Goal: Transaction & Acquisition: Purchase product/service

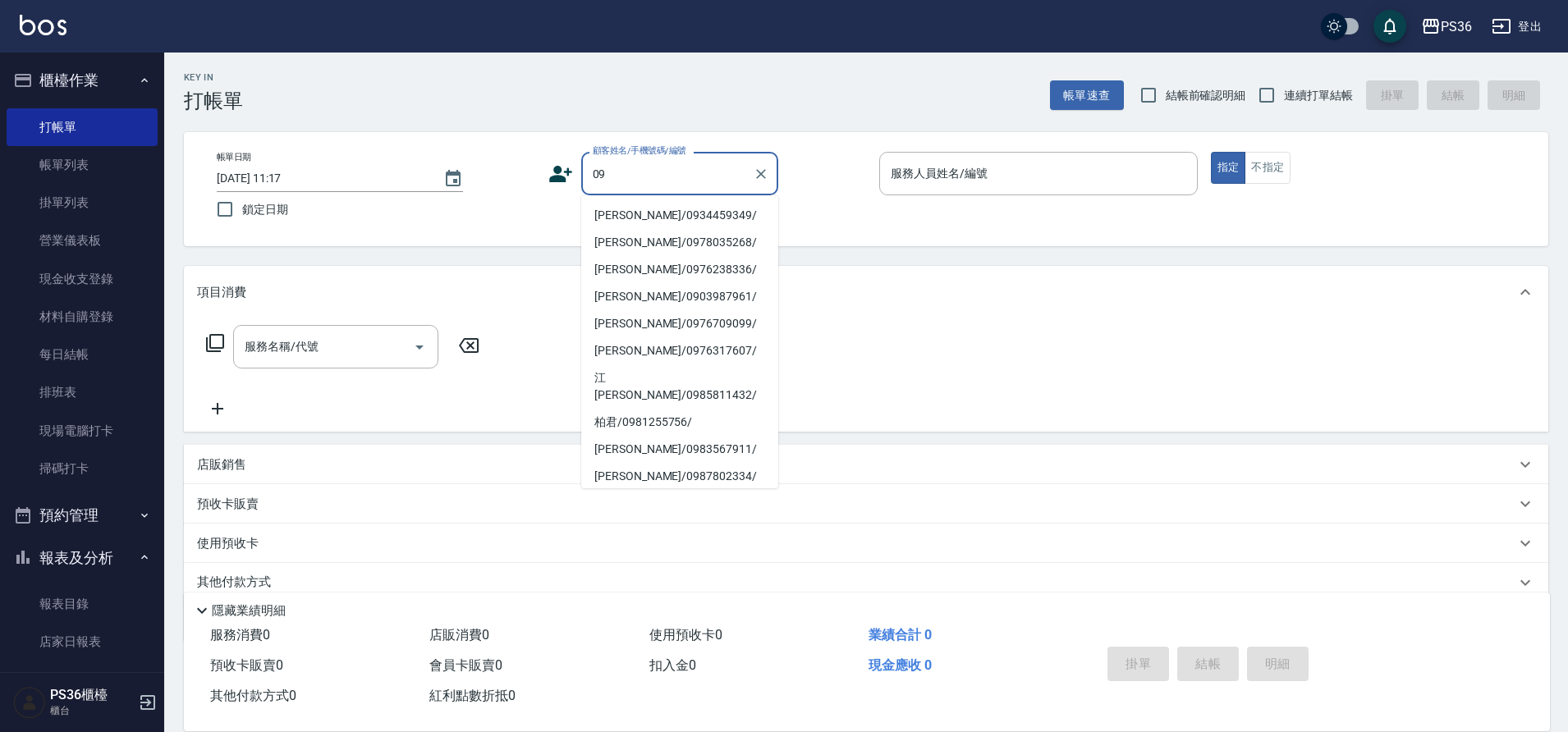
type input "0"
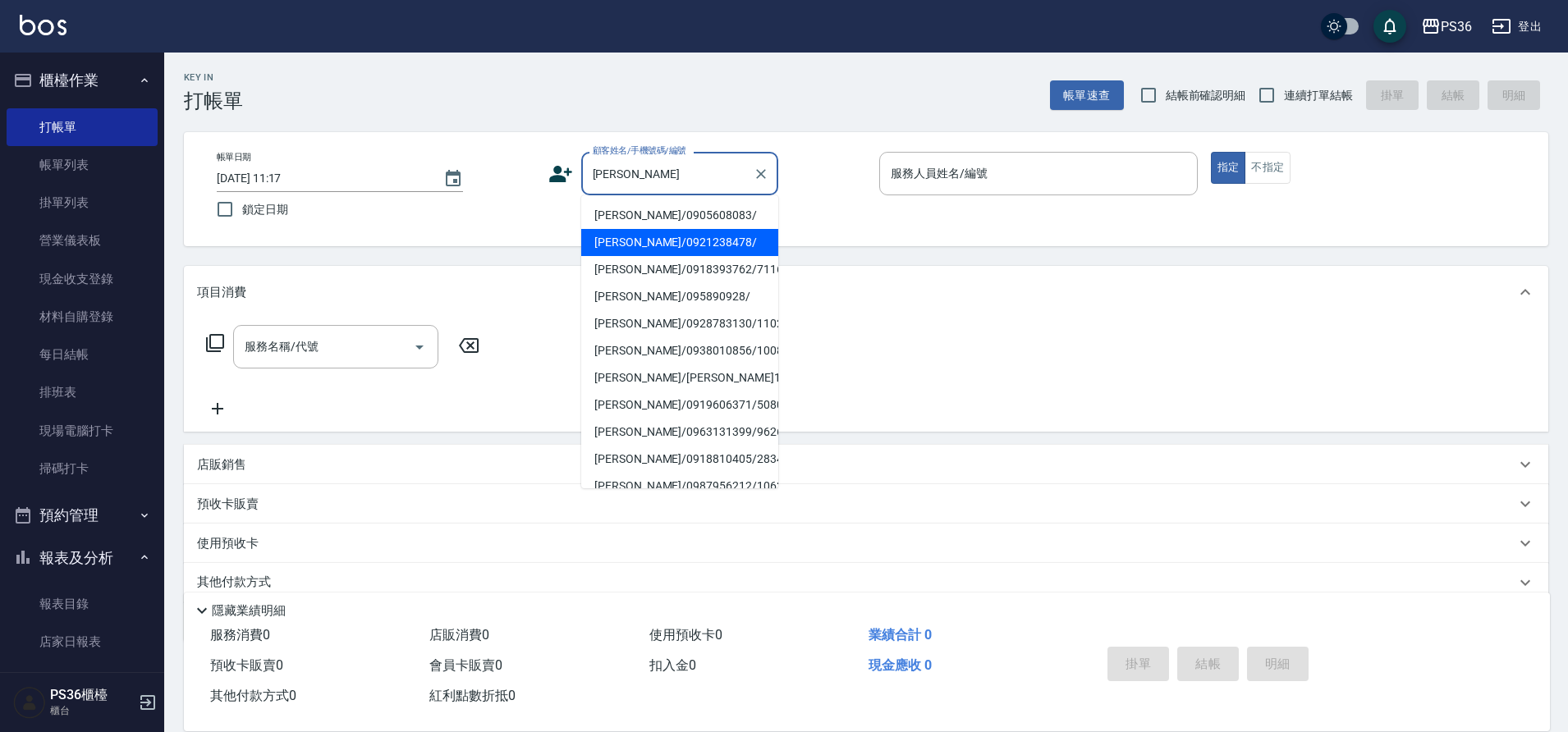
click at [676, 243] on li "[PERSON_NAME]/0921238478/" at bounding box center [679, 243] width 197 height 27
type input "[PERSON_NAME]/0921238478/"
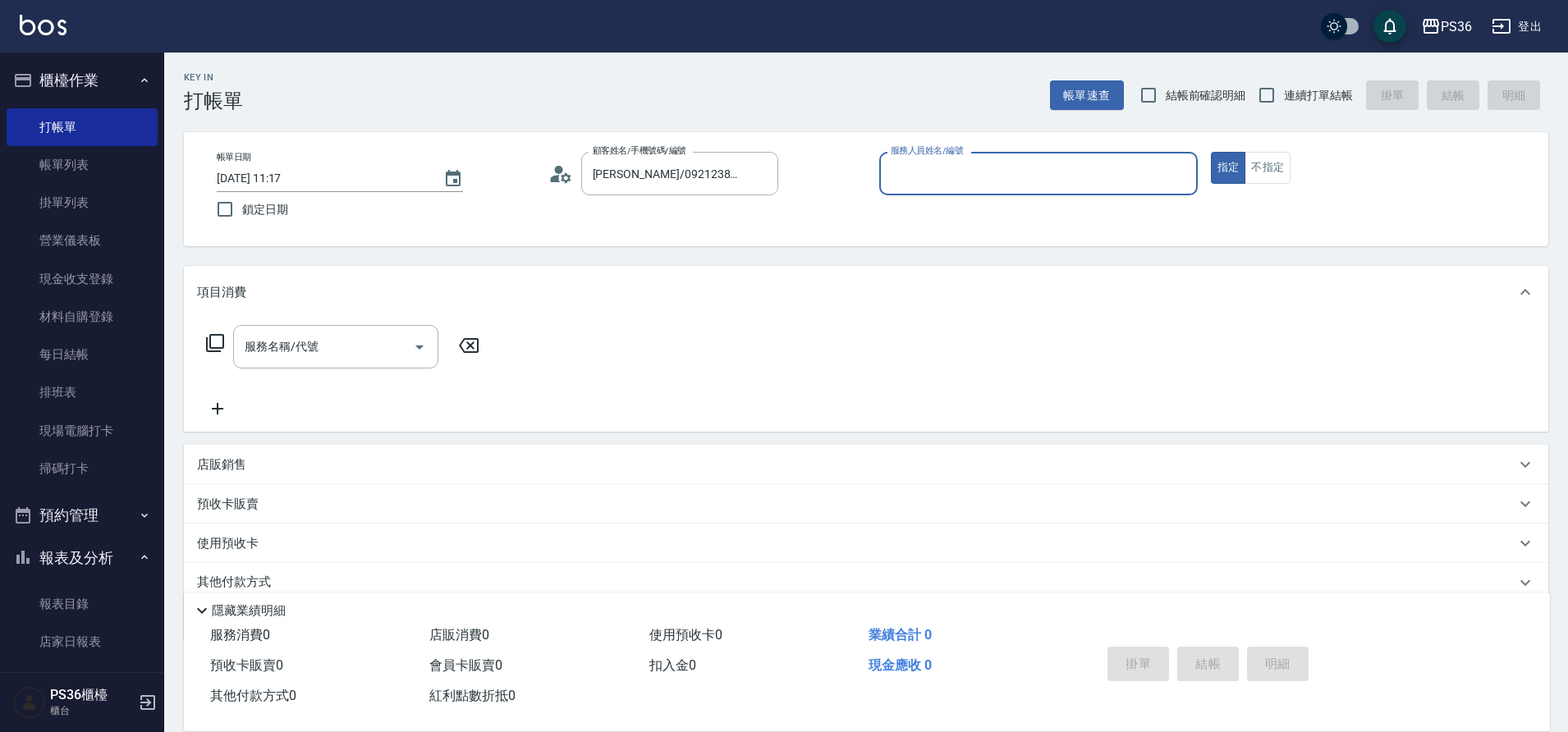
type input "Ruby-4"
click at [298, 355] on div "服務名稱/代號 服務名稱/代號" at bounding box center [335, 347] width 205 height 43
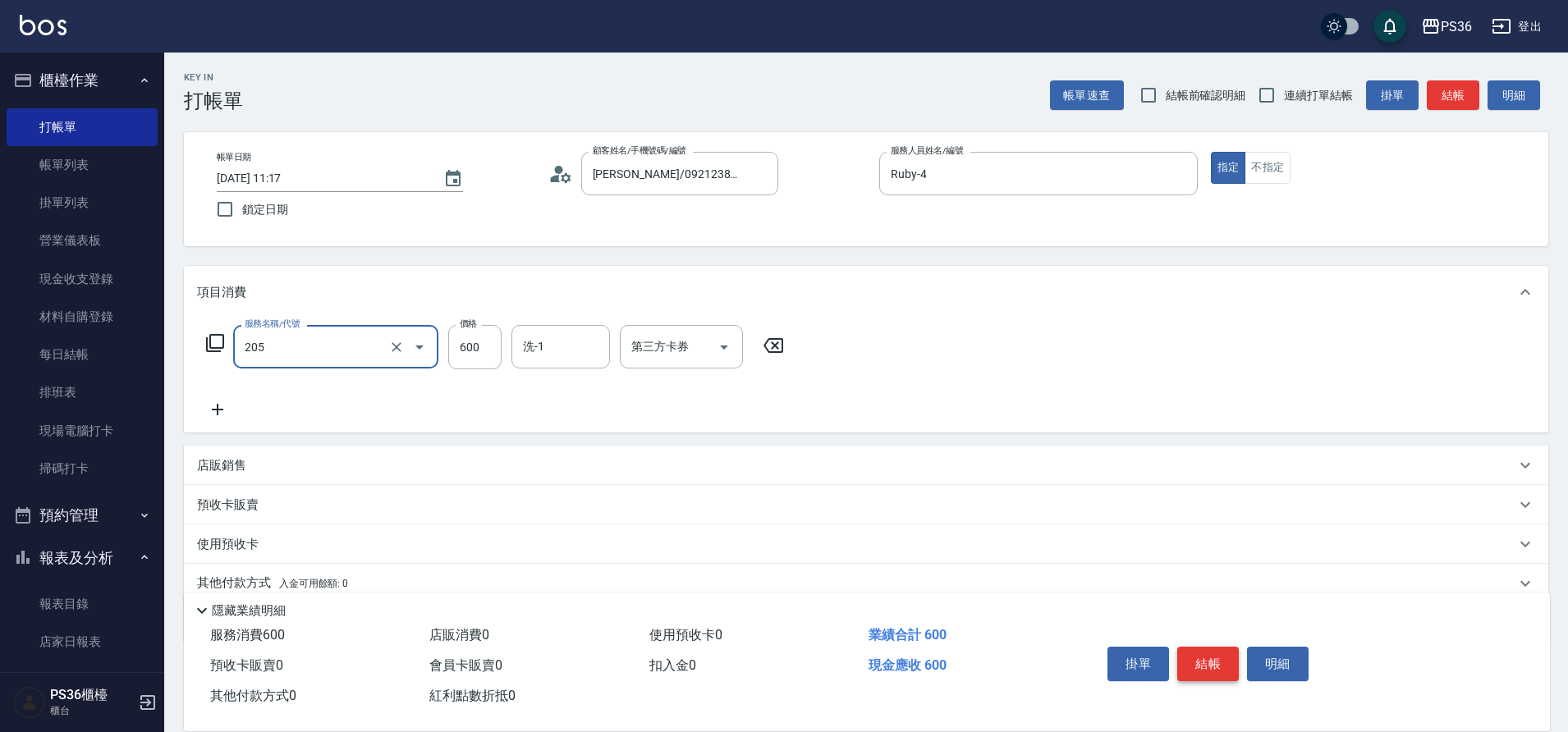
type input "A級洗剪(205)"
click at [1225, 653] on button "結帳" at bounding box center [1208, 663] width 62 height 34
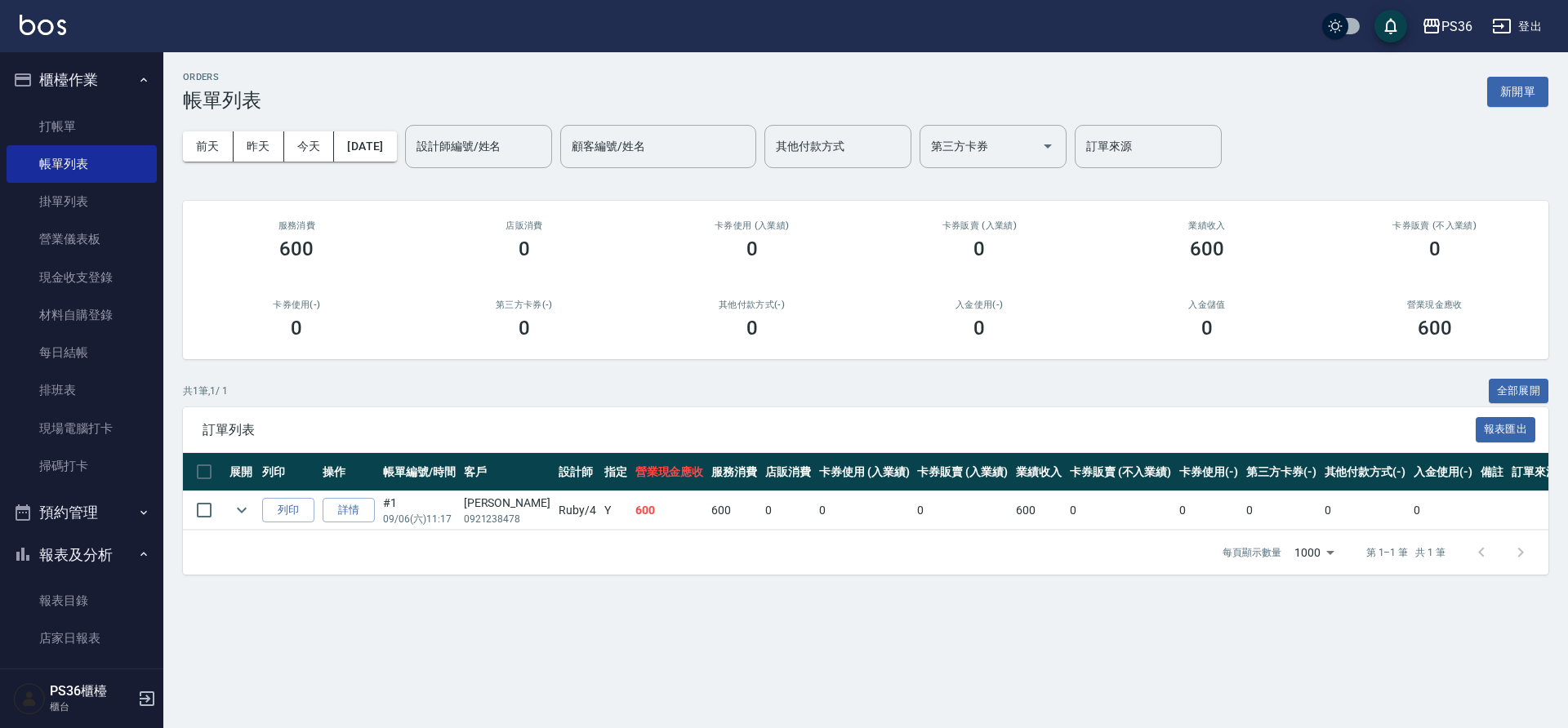
drag, startPoint x: 1221, startPoint y: 332, endPoint x: 1076, endPoint y: 239, distance: 172.3
drag, startPoint x: 1076, startPoint y: 239, endPoint x: 85, endPoint y: 125, distance: 997.5
click at [85, 125] on link "打帳單" at bounding box center [81, 126] width 150 height 38
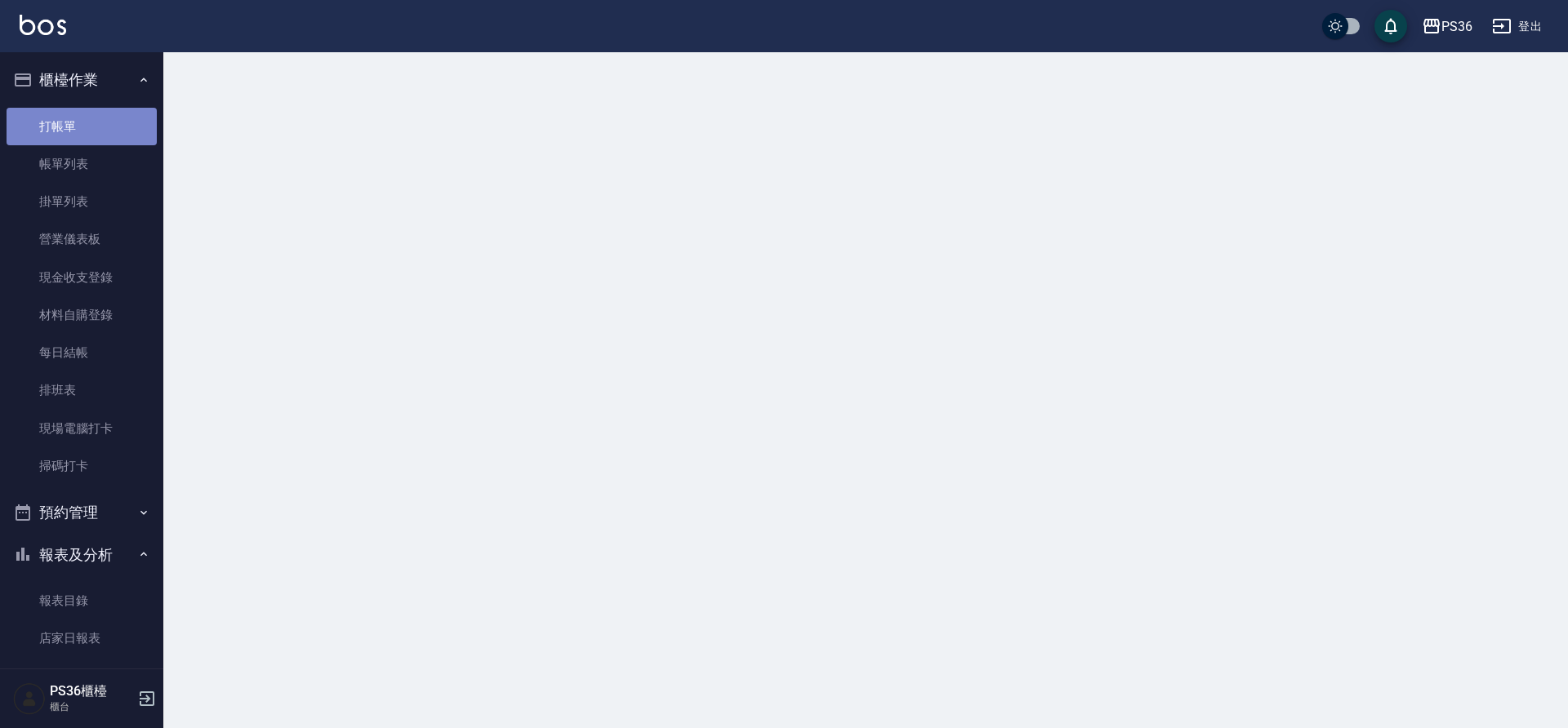
click at [85, 125] on link "打帳單" at bounding box center [81, 126] width 150 height 38
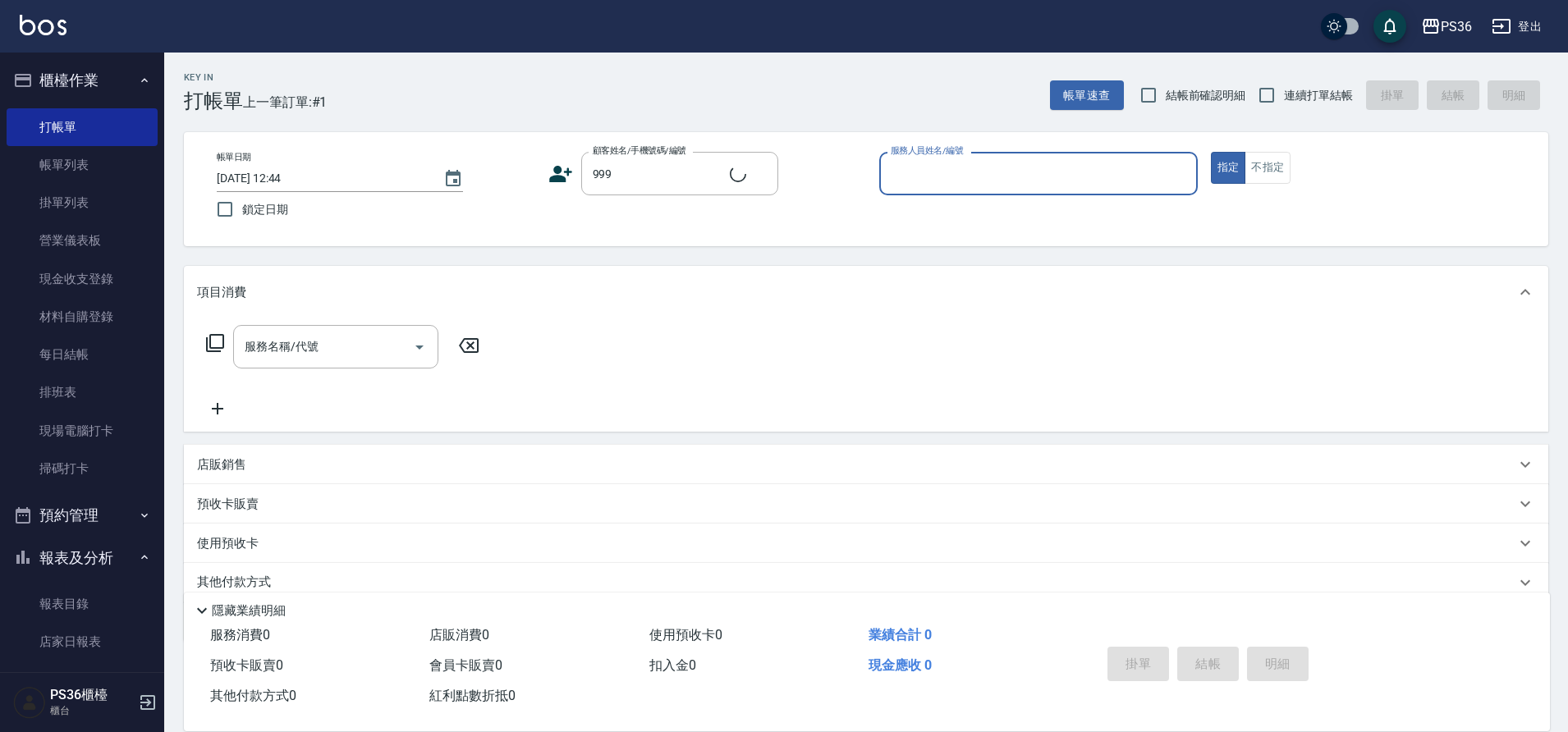
type input "[PERSON_NAME]/0989578627/999"
type input "小布-9"
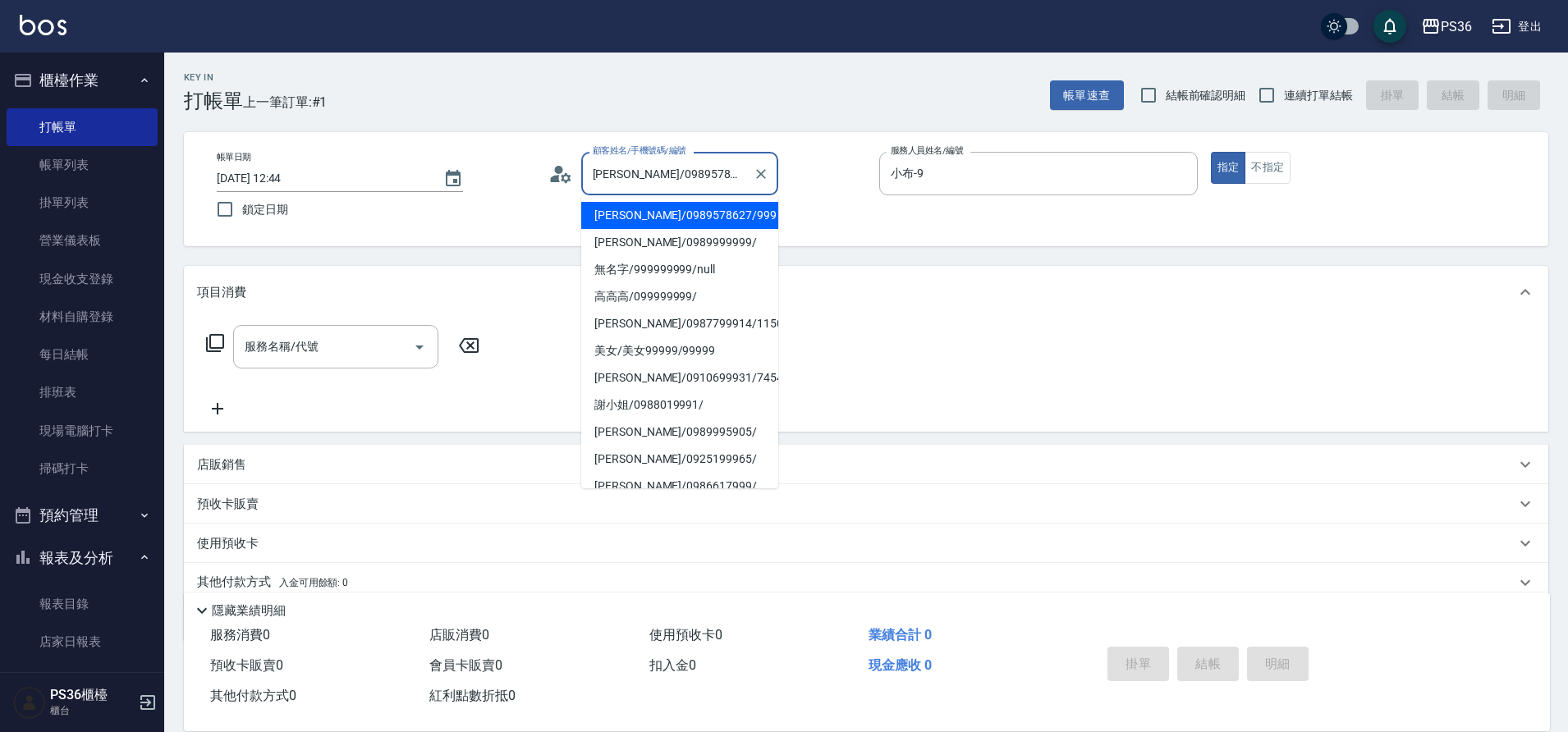
click at [696, 185] on input "[PERSON_NAME]/0989578627/999" at bounding box center [667, 174] width 158 height 29
click at [698, 186] on input "[PERSON_NAME]/0989578627/999" at bounding box center [667, 174] width 158 height 29
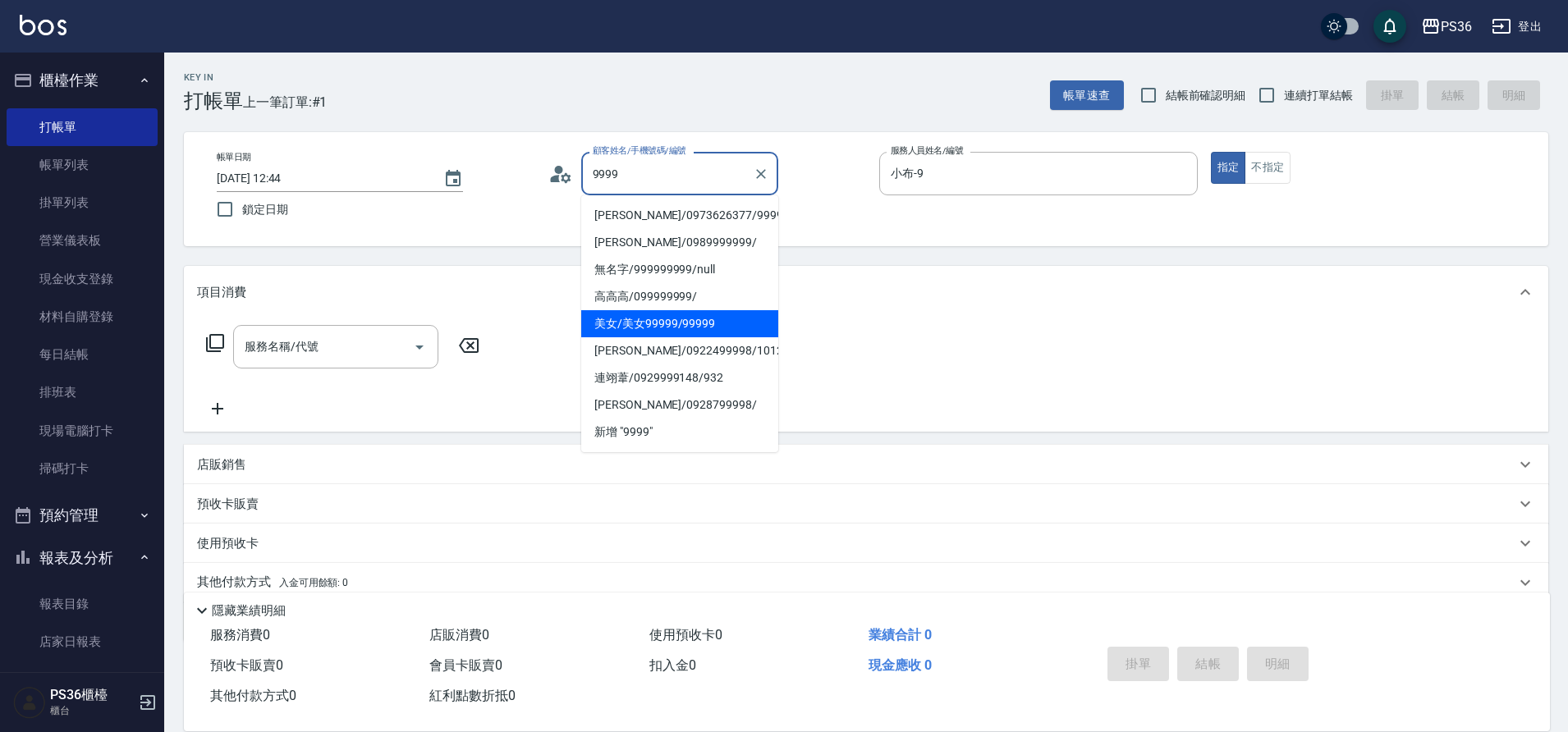
click at [667, 319] on li "美女/美女99999/99999" at bounding box center [679, 324] width 197 height 27
type input "美女/美女99999/99999"
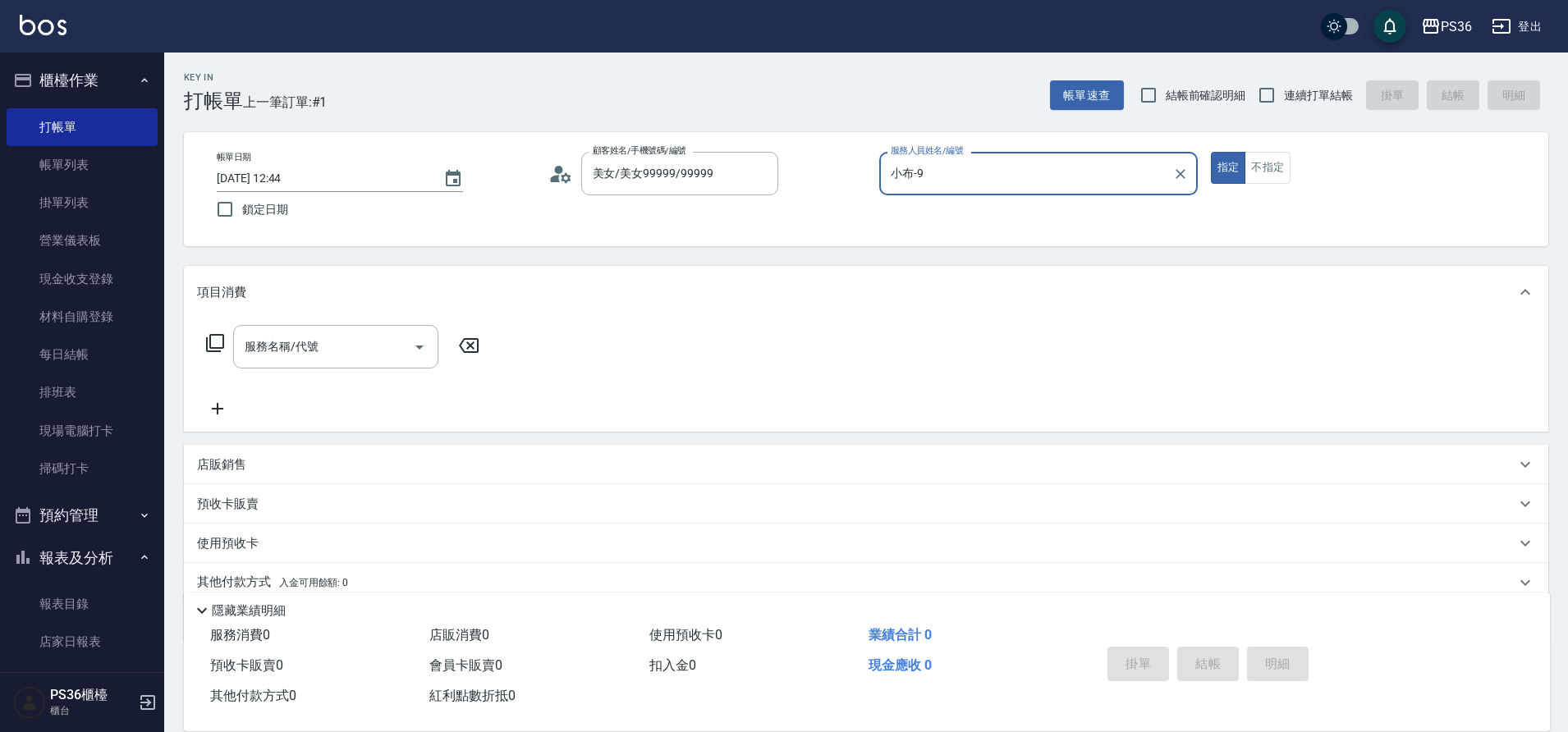
click at [973, 188] on input "小布-9" at bounding box center [1026, 174] width 279 height 29
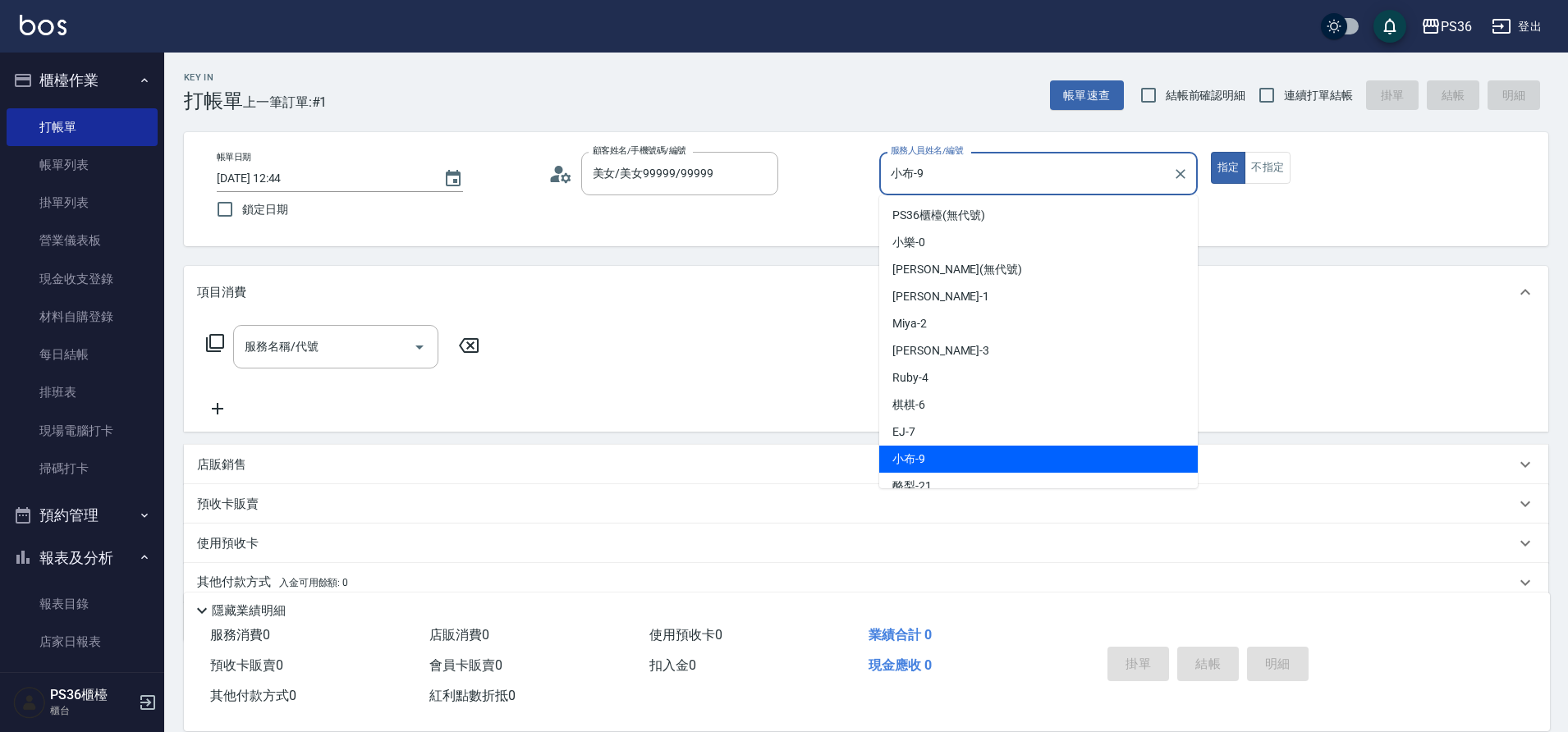
click at [973, 188] on input "小布-9" at bounding box center [1026, 174] width 279 height 29
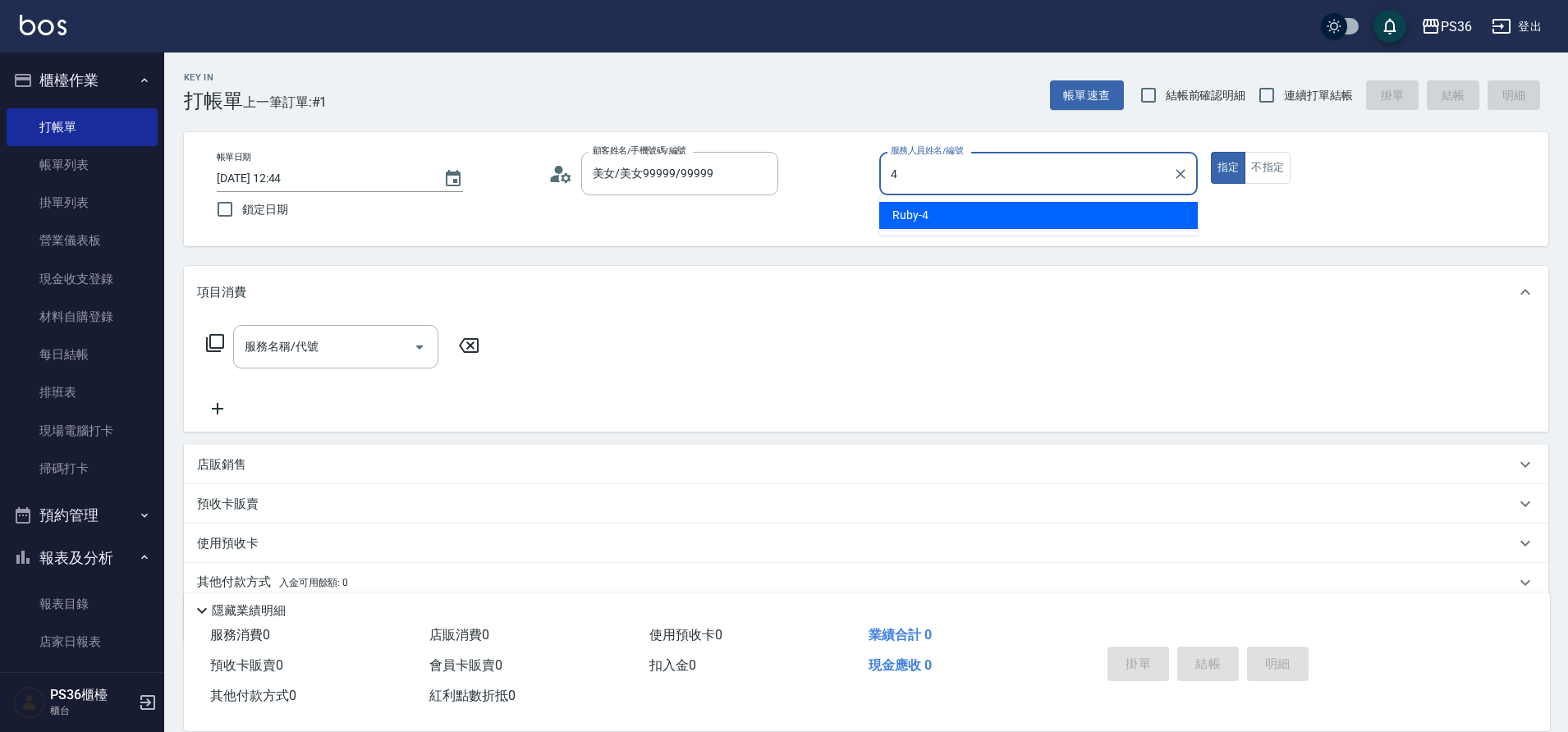
type input "Ruby-4"
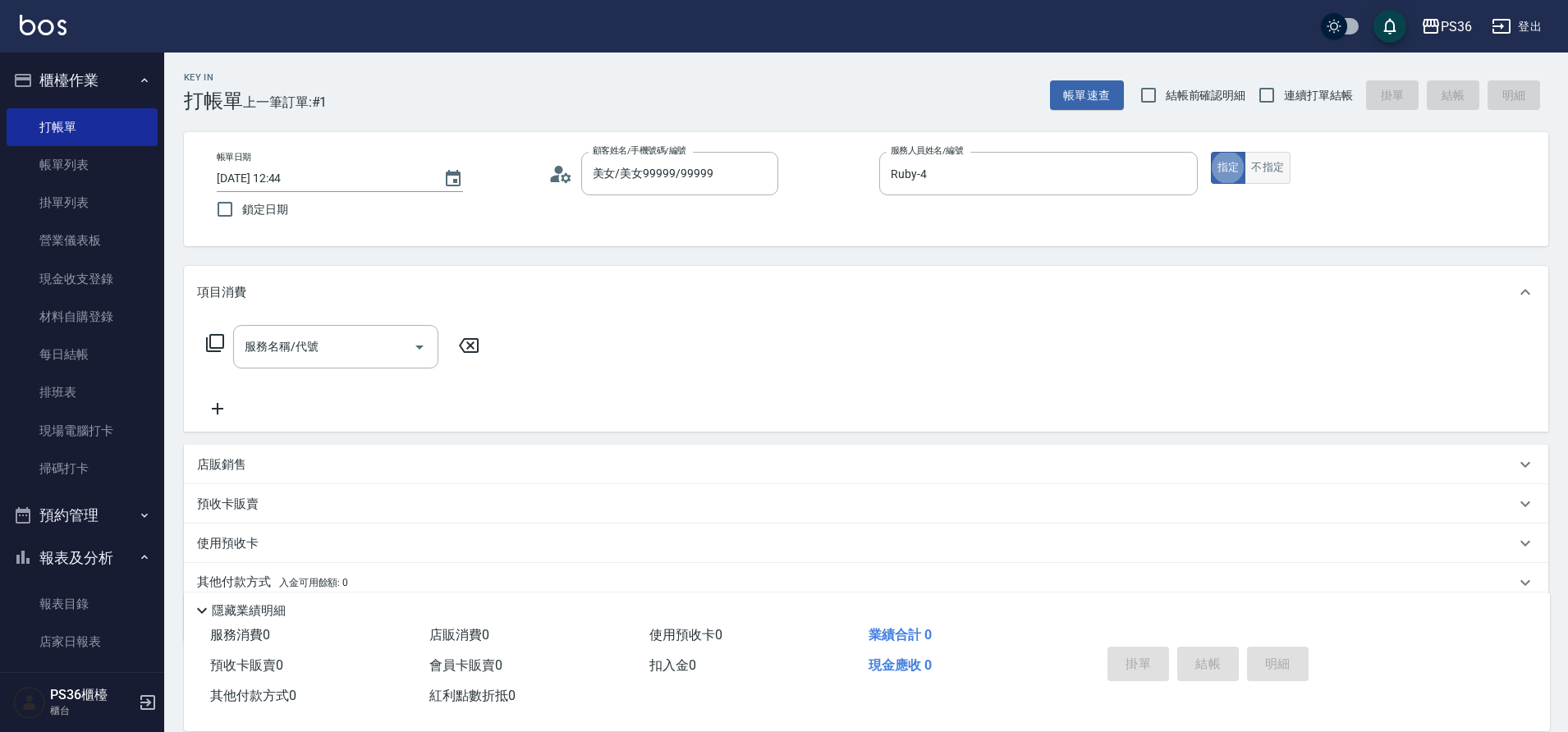
type button "true"
click at [1266, 165] on button "不指定" at bounding box center [1267, 168] width 46 height 32
click at [262, 363] on div "服務名稱/代號" at bounding box center [335, 347] width 205 height 43
click at [273, 356] on input "10" at bounding box center [324, 347] width 166 height 29
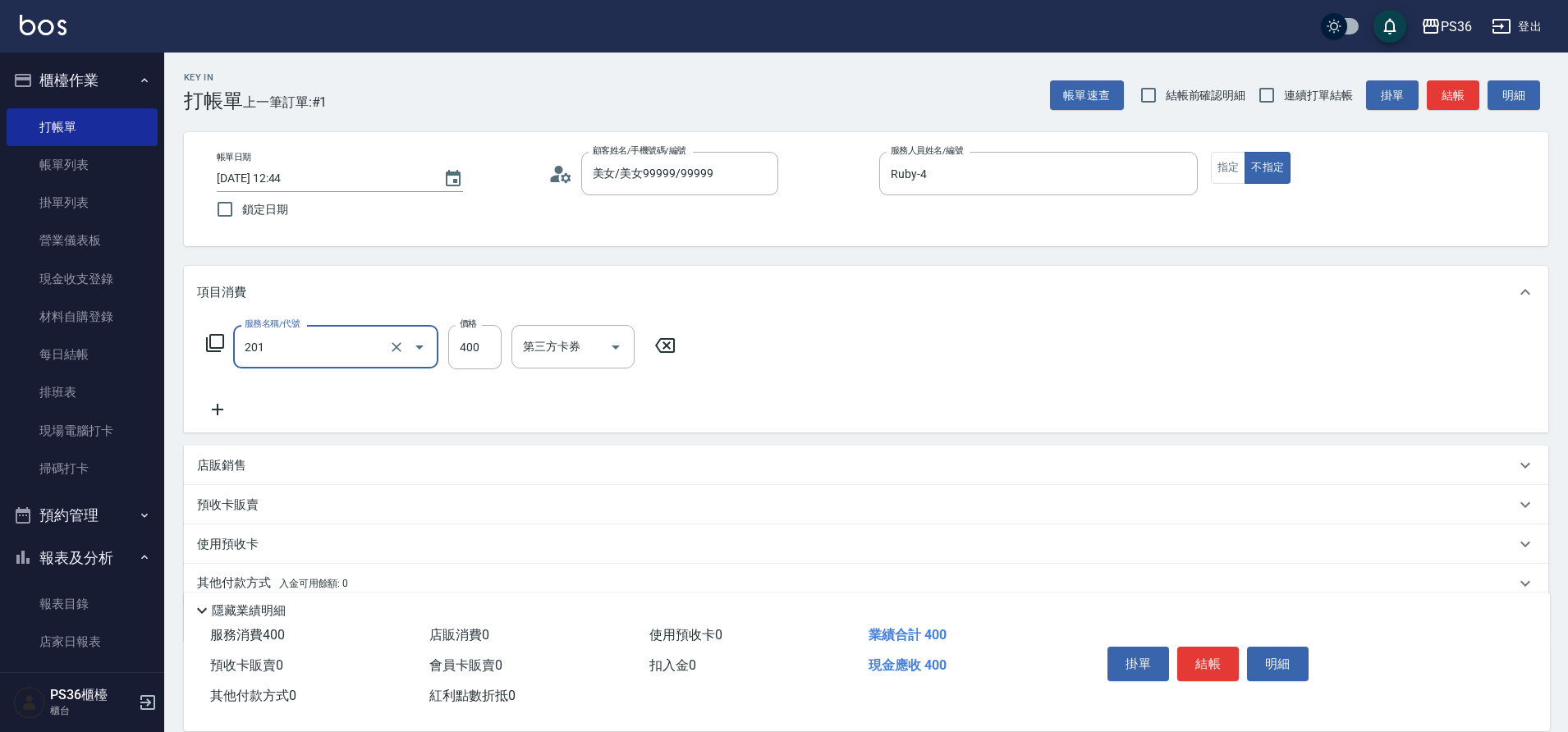
type input "C級洗剪(201)"
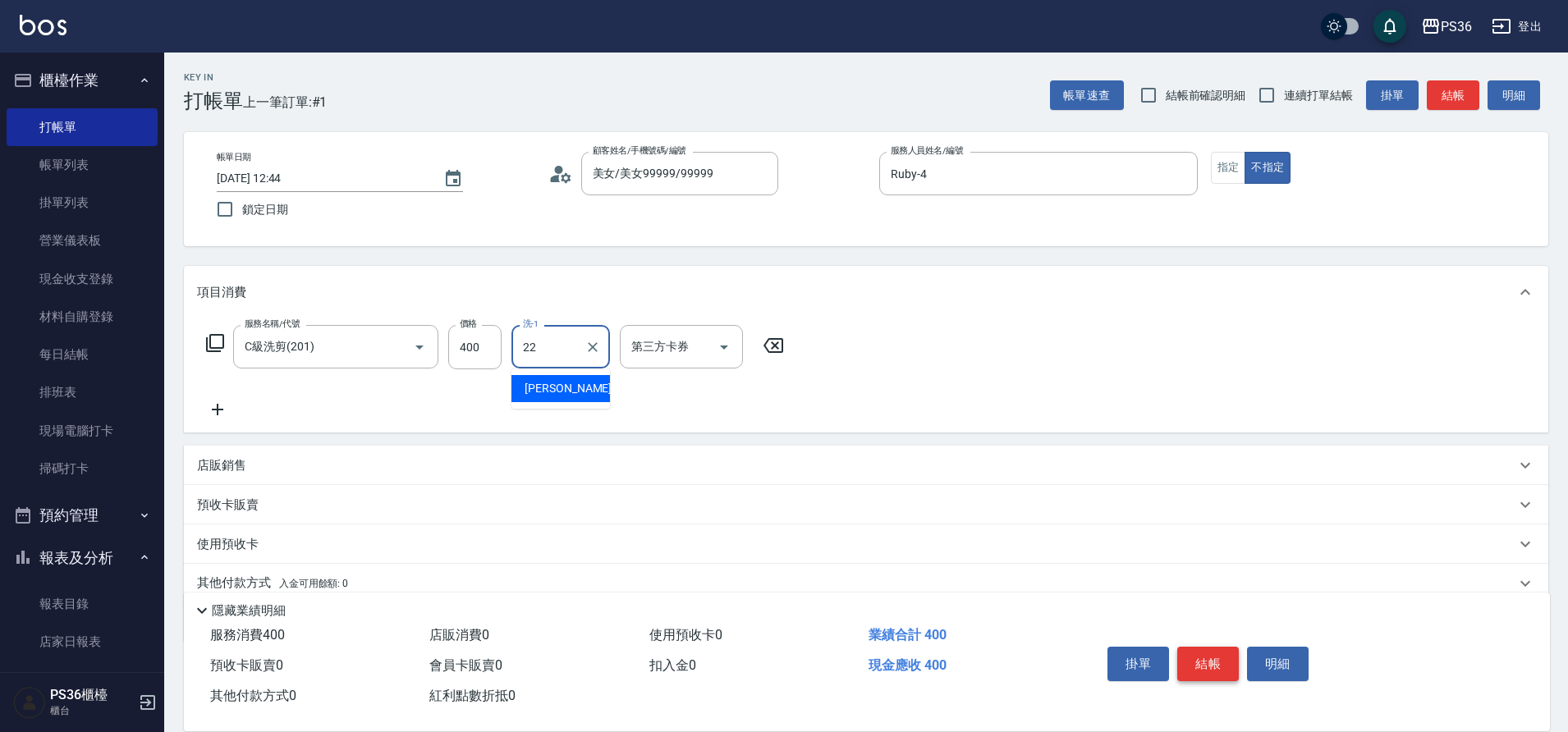
type input "22"
click at [1223, 652] on button "結帳" at bounding box center [1208, 663] width 62 height 34
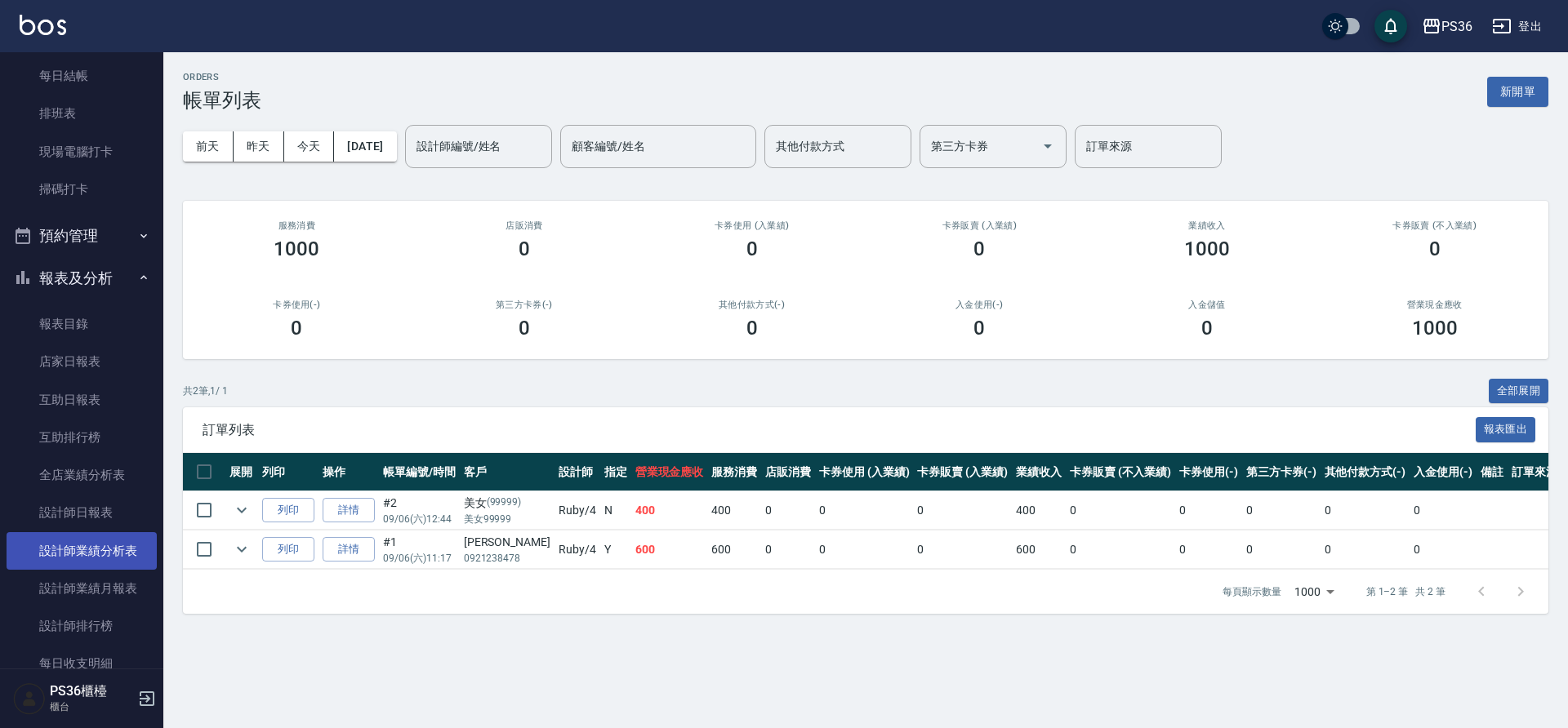
scroll to position [326, 0]
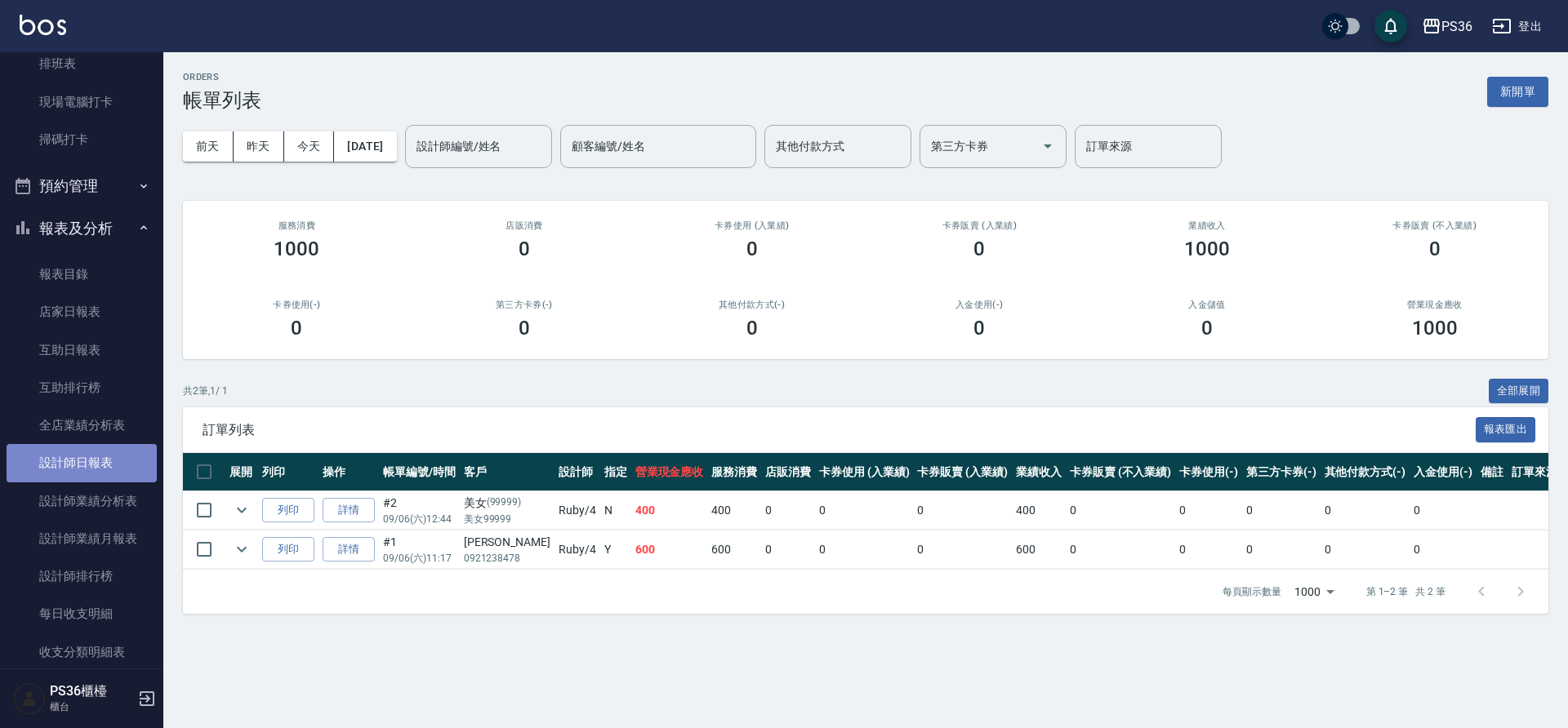
click at [104, 457] on link "設計師日報表" at bounding box center [81, 462] width 150 height 38
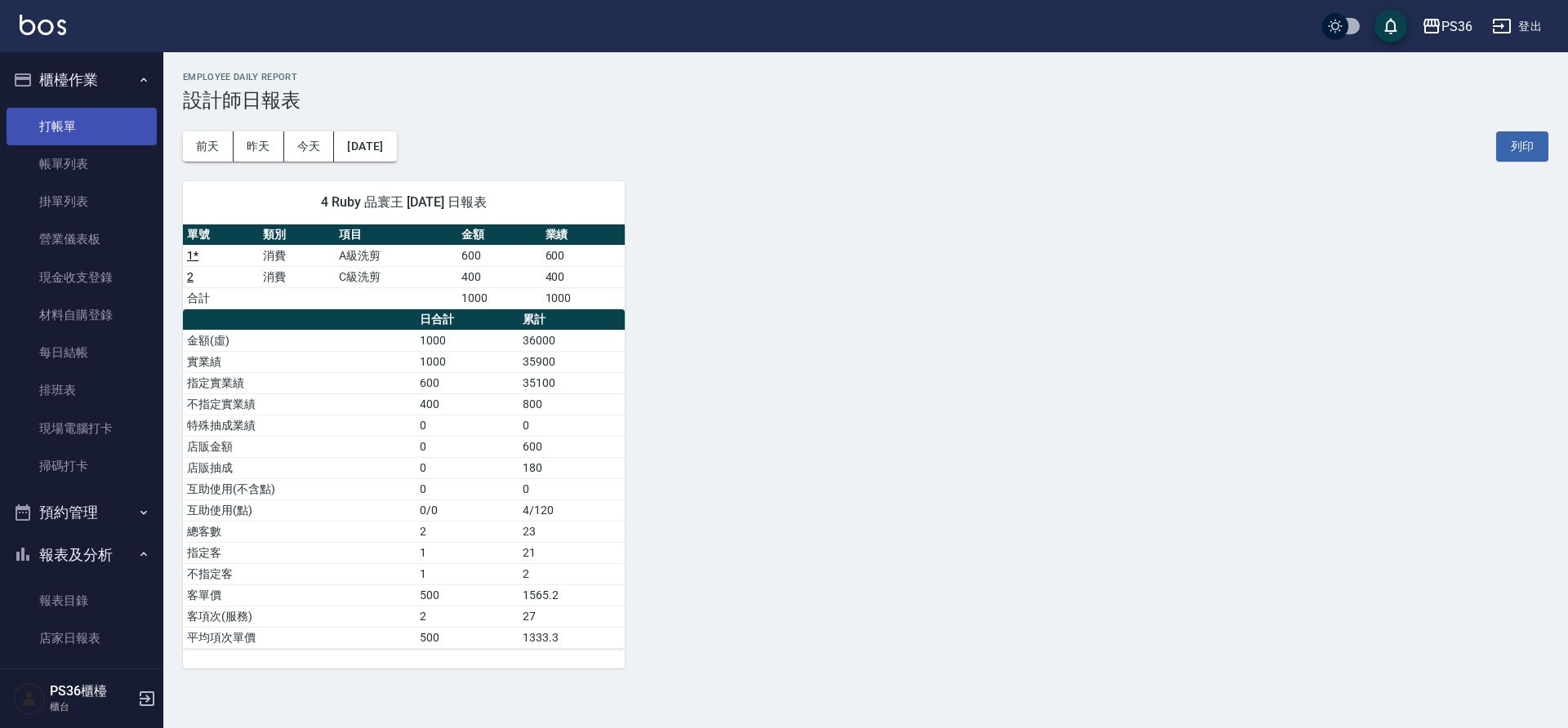
click at [100, 113] on link "打帳單" at bounding box center [81, 126] width 150 height 38
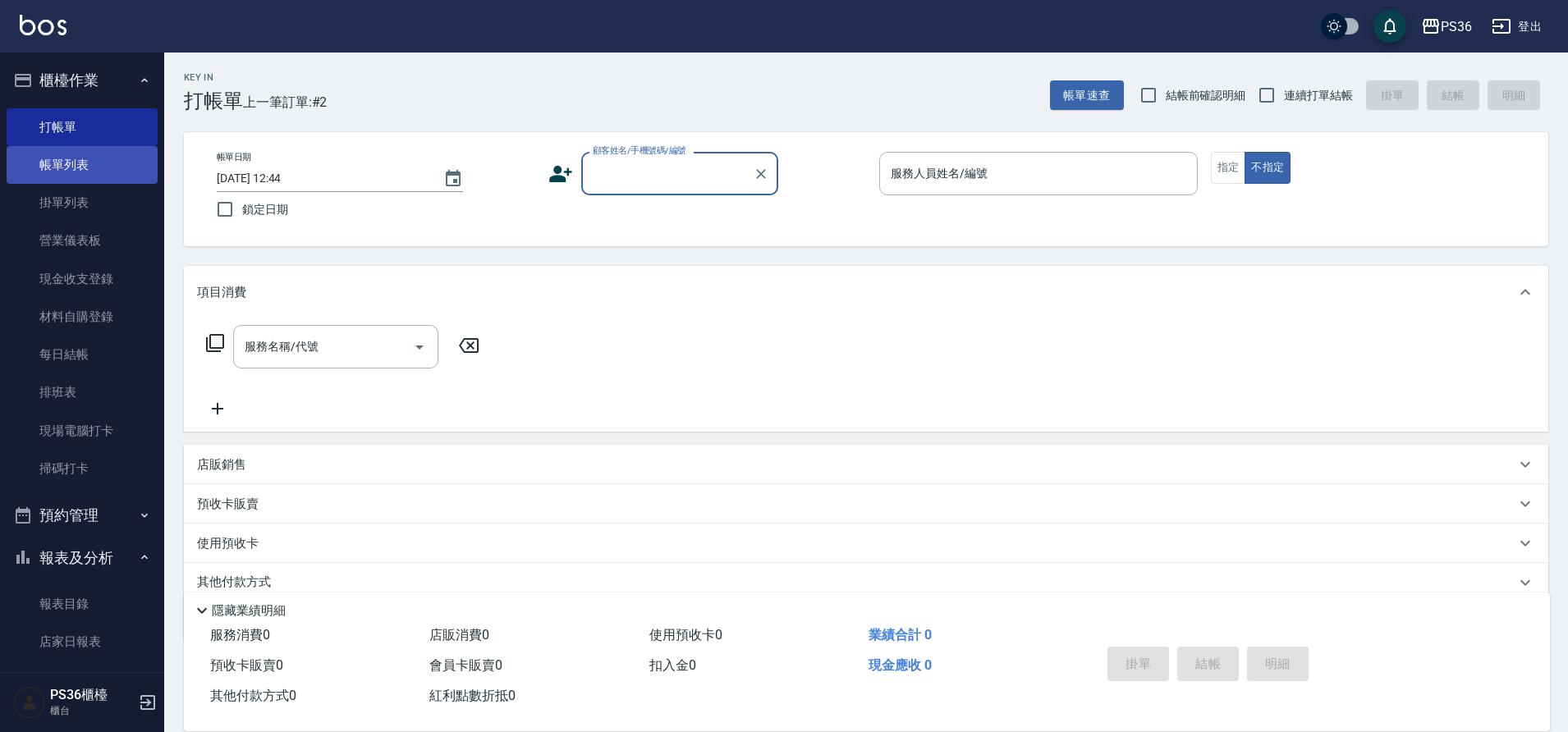
click at [88, 148] on link "帳單列表" at bounding box center [81, 165] width 151 height 38
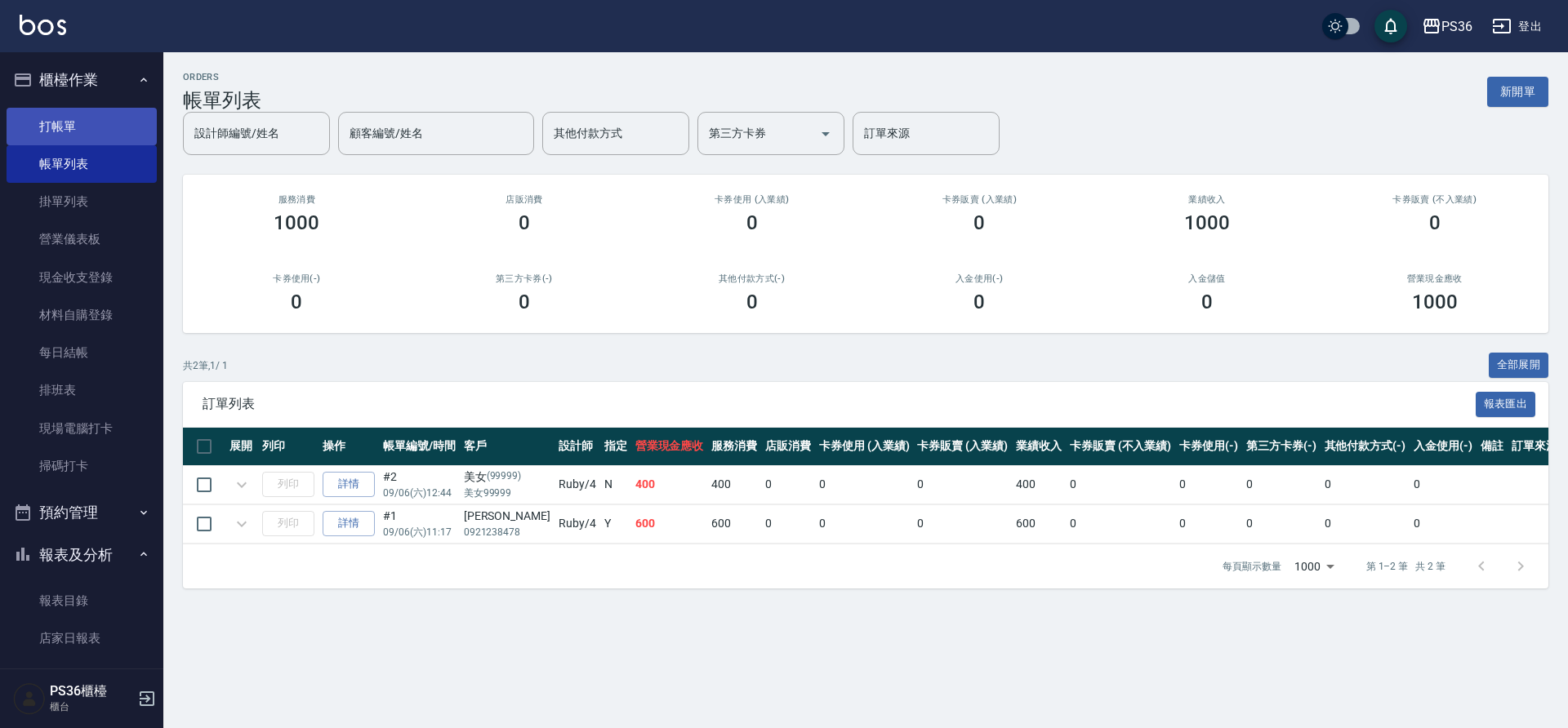
click at [80, 125] on link "打帳單" at bounding box center [81, 126] width 150 height 38
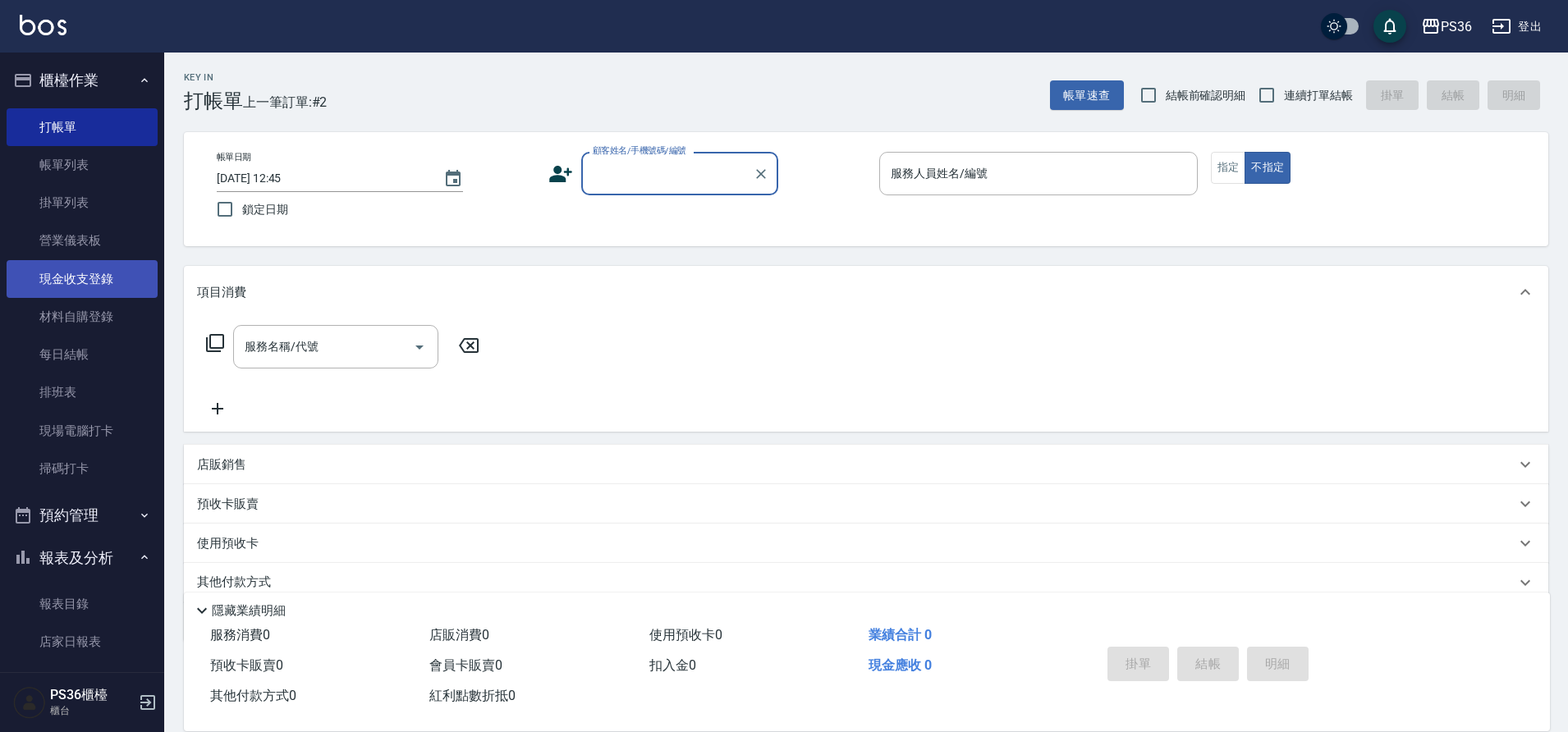
click at [64, 173] on link "帳單列表" at bounding box center [81, 165] width 151 height 38
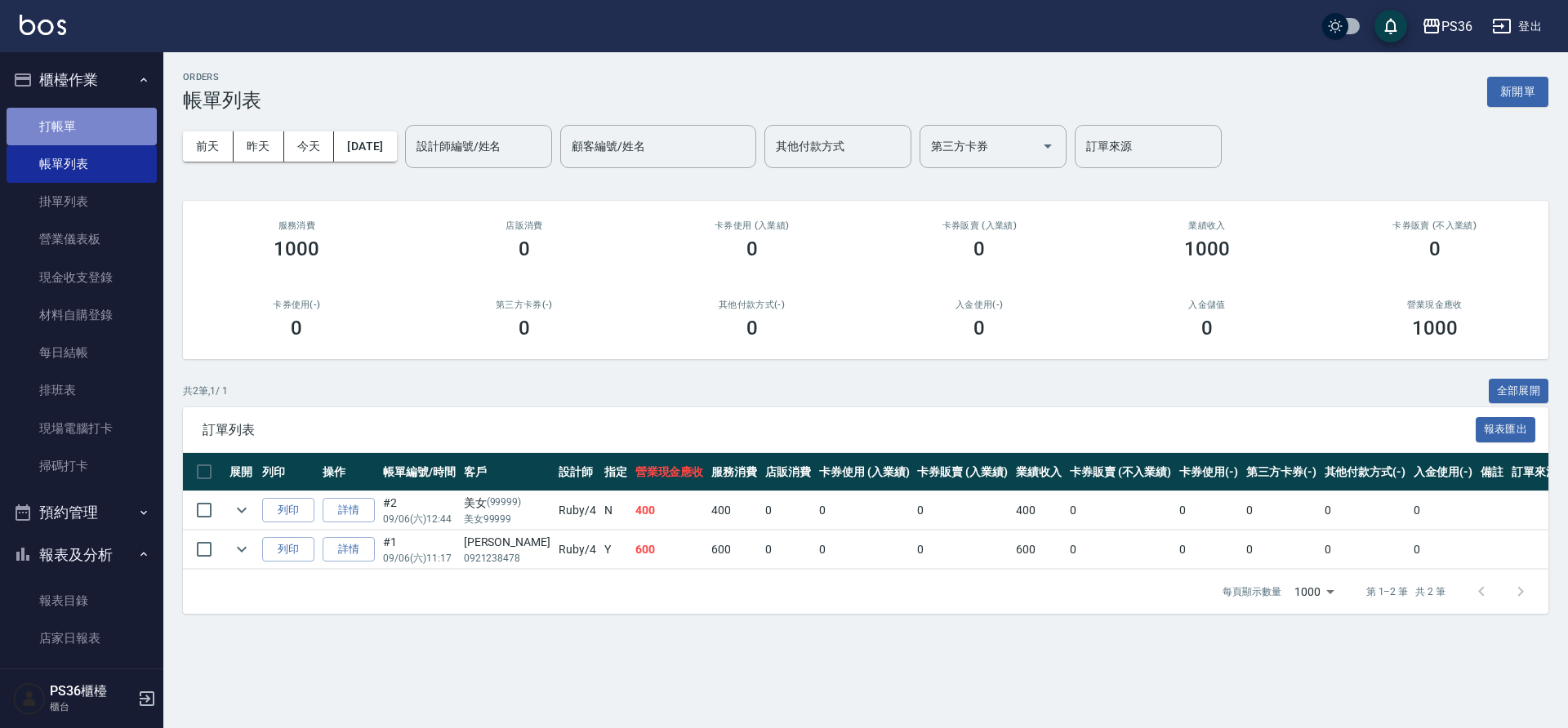
click at [82, 132] on link "打帳單" at bounding box center [81, 126] width 150 height 38
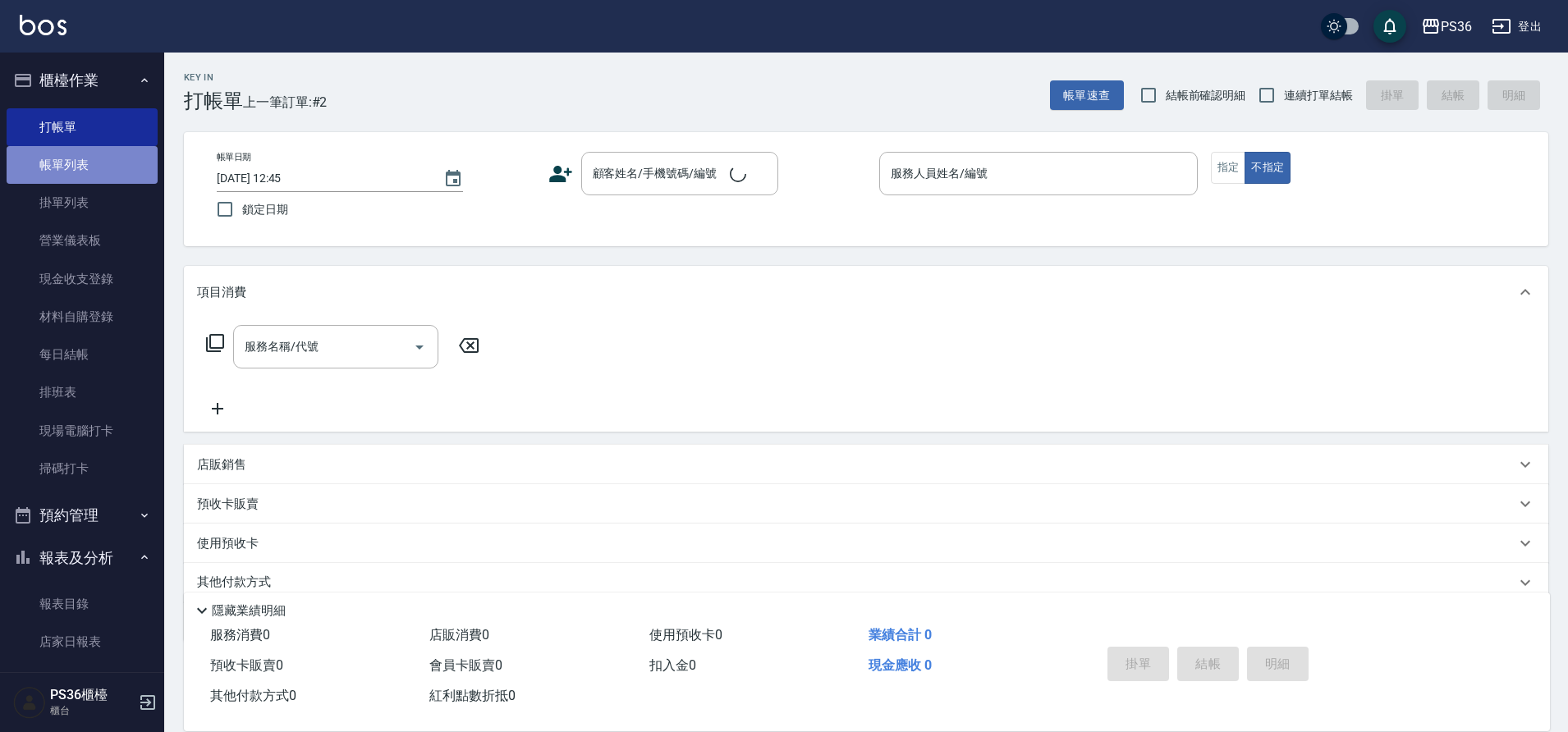
click at [93, 161] on link "帳單列表" at bounding box center [81, 165] width 151 height 38
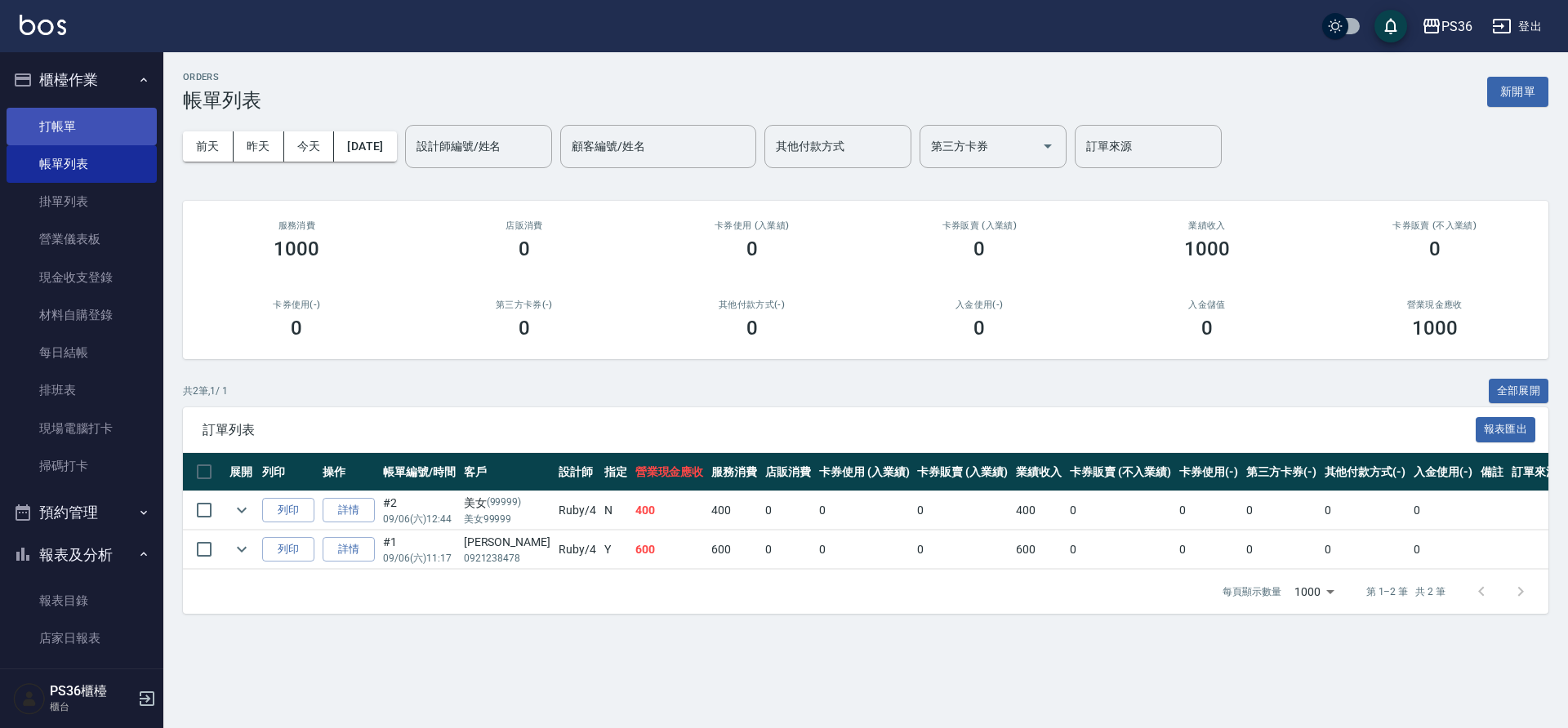
click at [35, 125] on link "打帳單" at bounding box center [81, 126] width 150 height 38
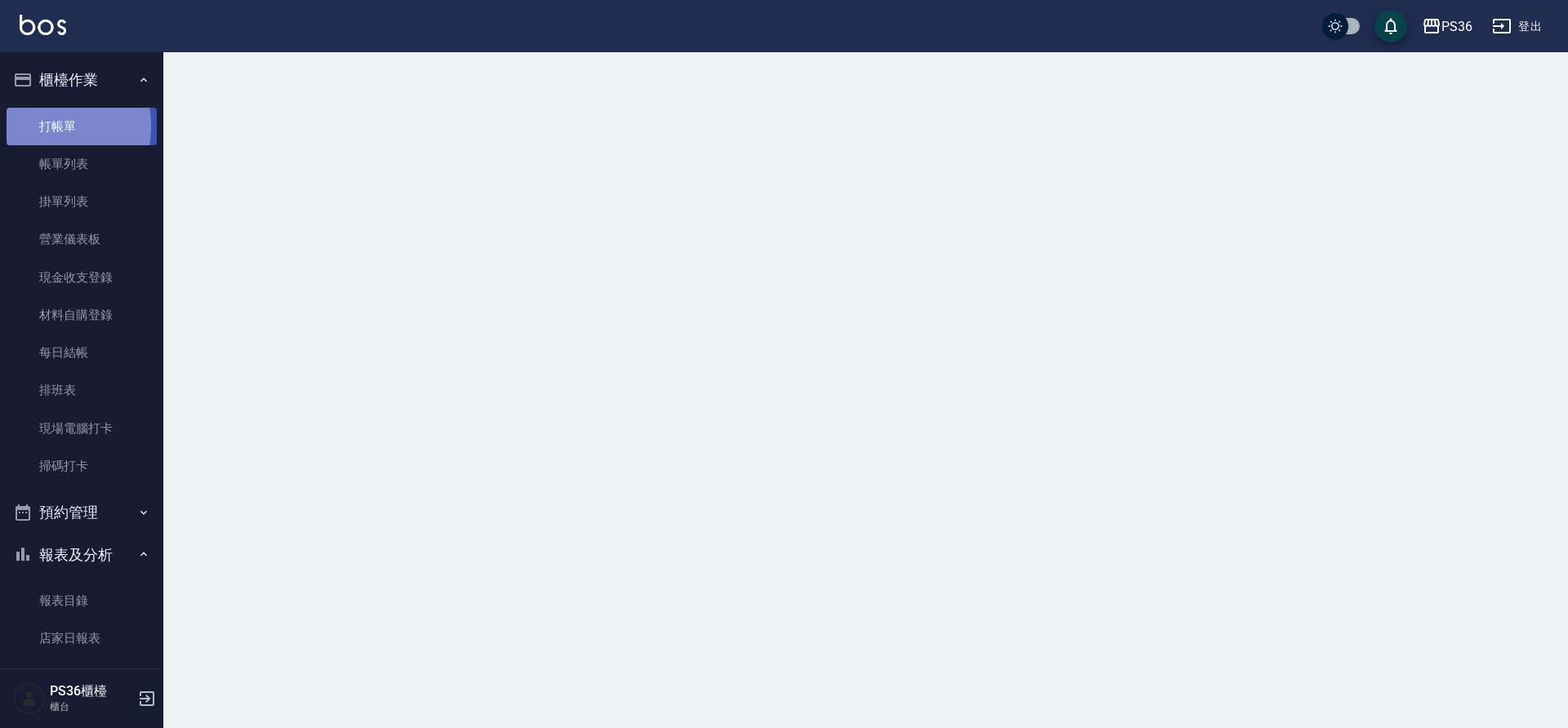
click at [35, 125] on link "打帳單" at bounding box center [81, 126] width 150 height 38
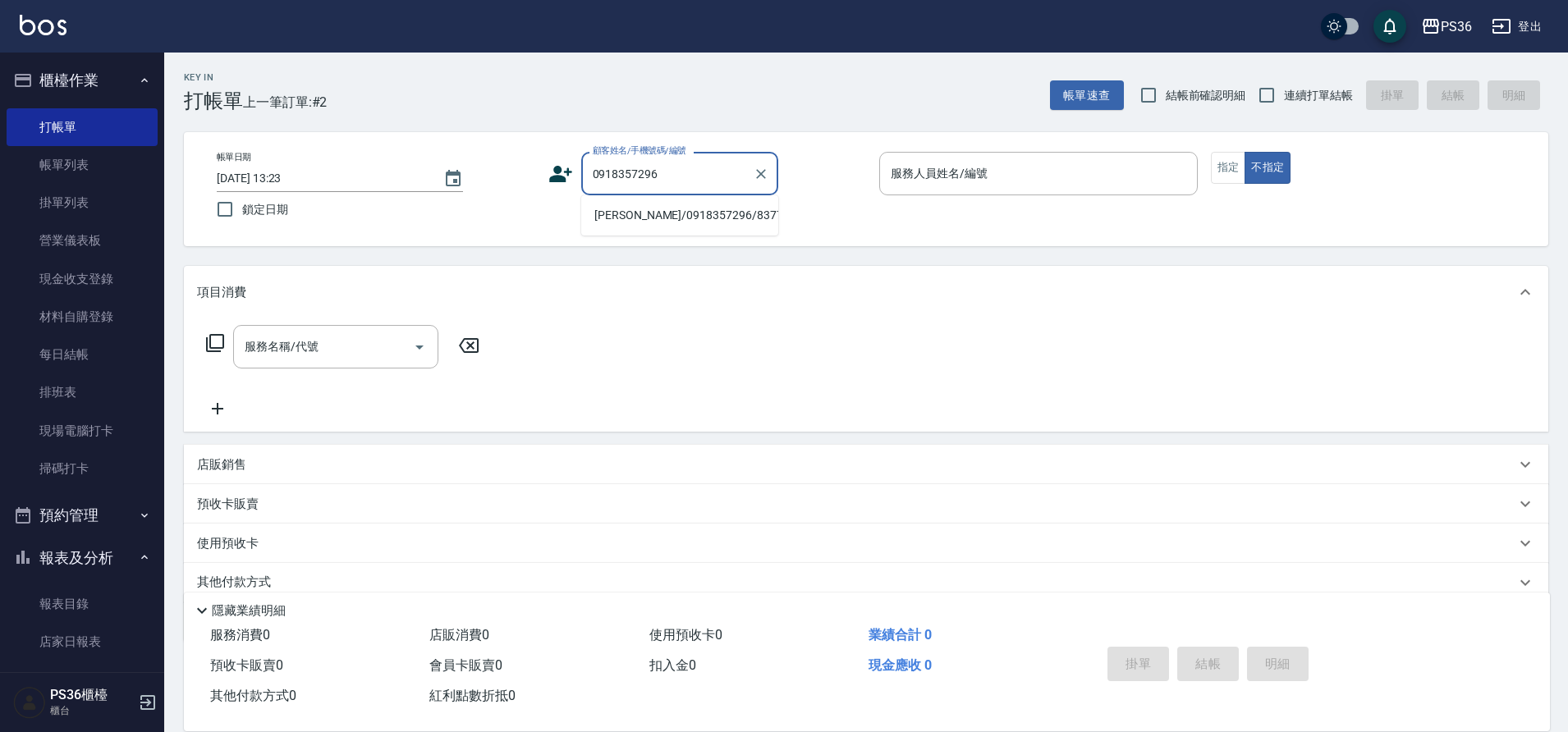
click at [651, 218] on li "[PERSON_NAME]/0918357296/8377" at bounding box center [679, 215] width 197 height 27
type input "[PERSON_NAME]/0918357296/8377"
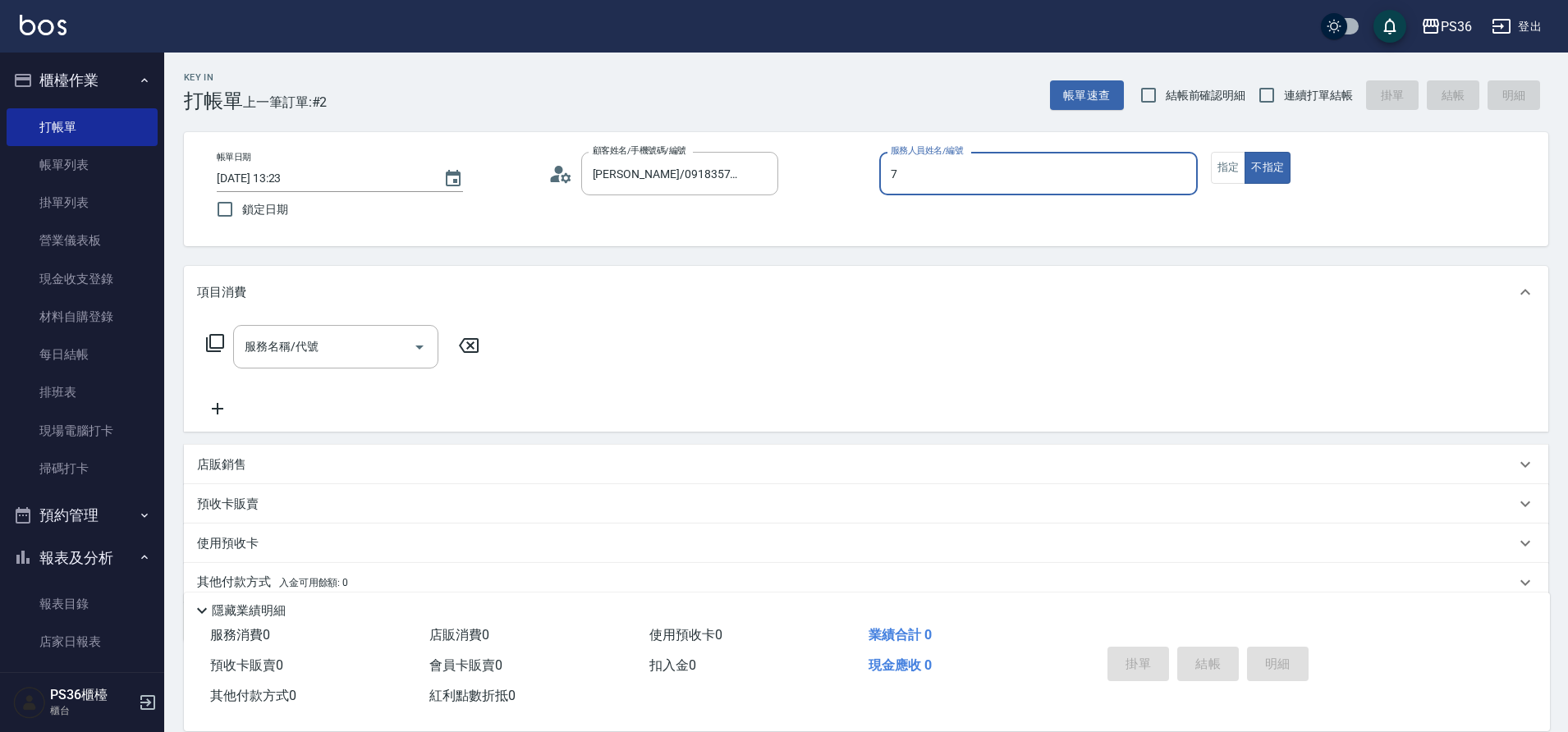
type input "7"
type button "false"
type input "EJ-7"
click at [1224, 168] on button "指定" at bounding box center [1228, 168] width 35 height 32
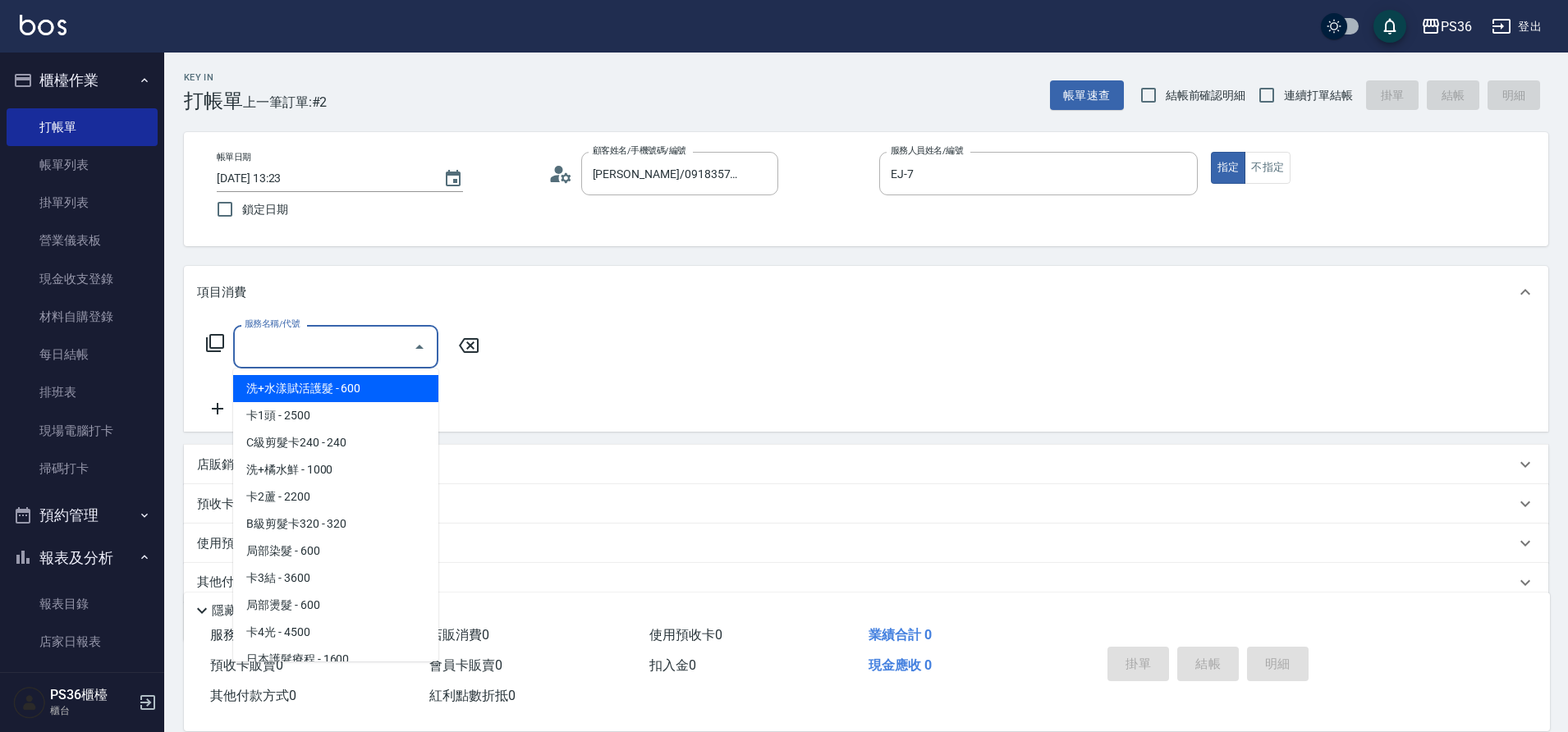
click at [349, 340] on input "服務名稱/代號" at bounding box center [324, 347] width 166 height 29
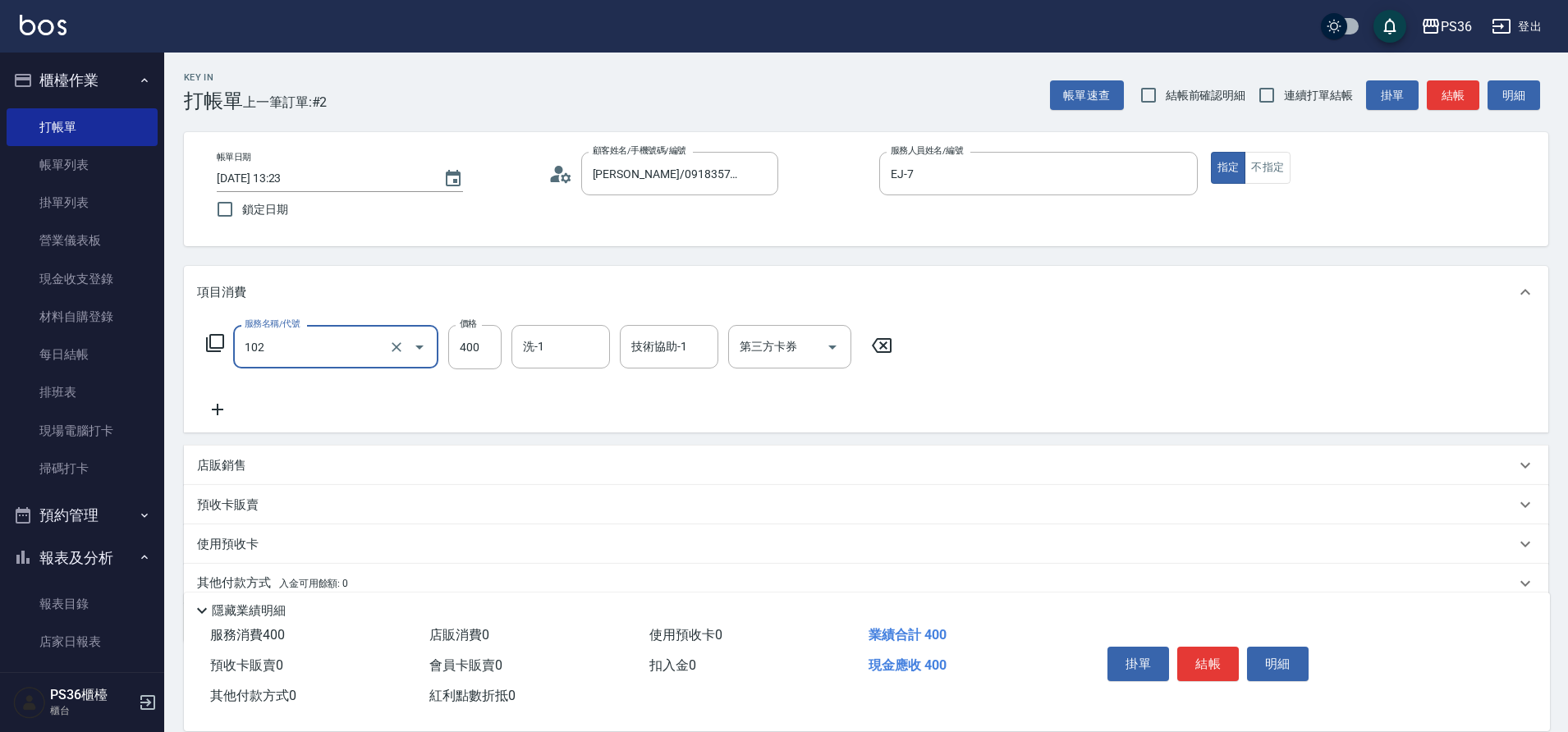
type input "精油洗髮(102)"
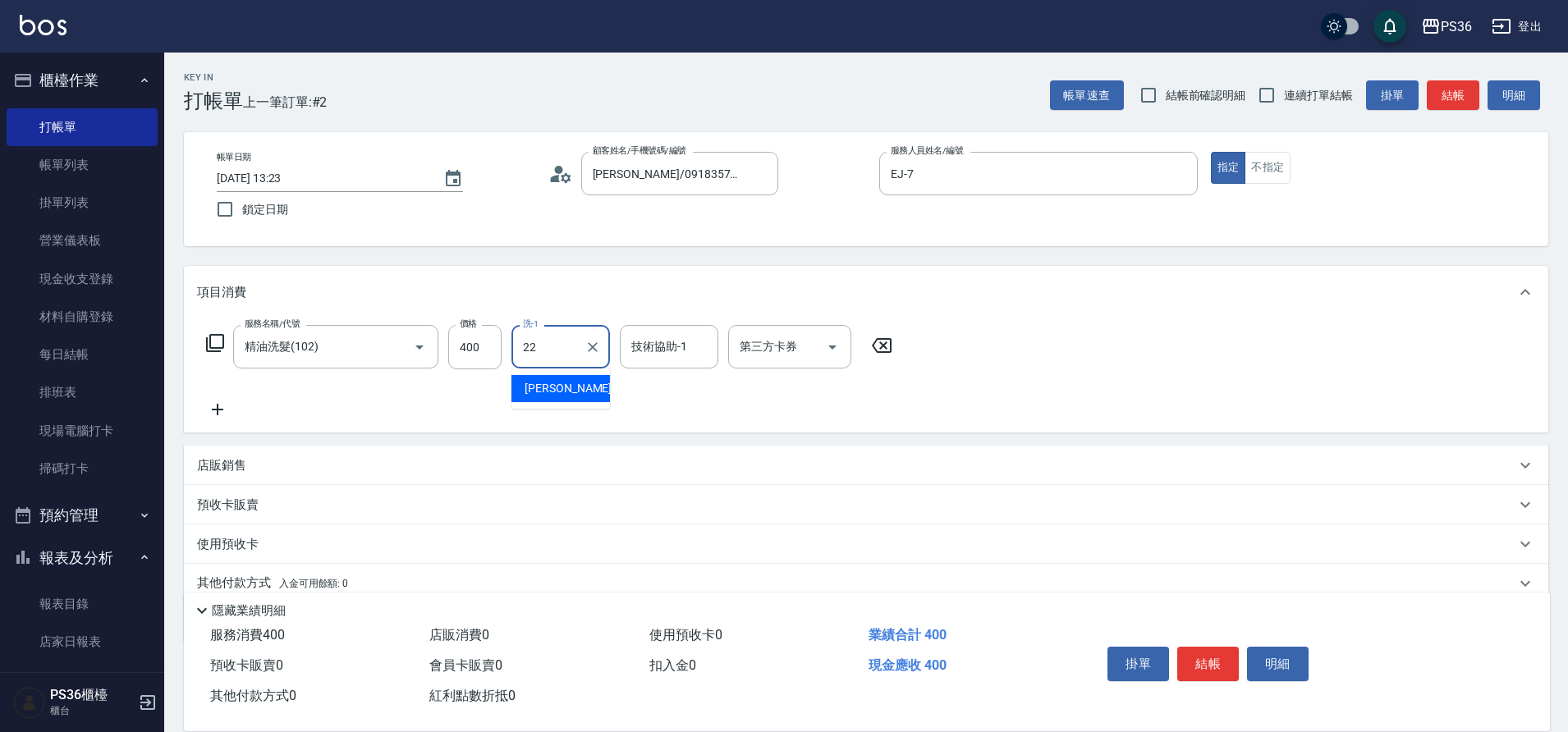
type input "[PERSON_NAME]-22"
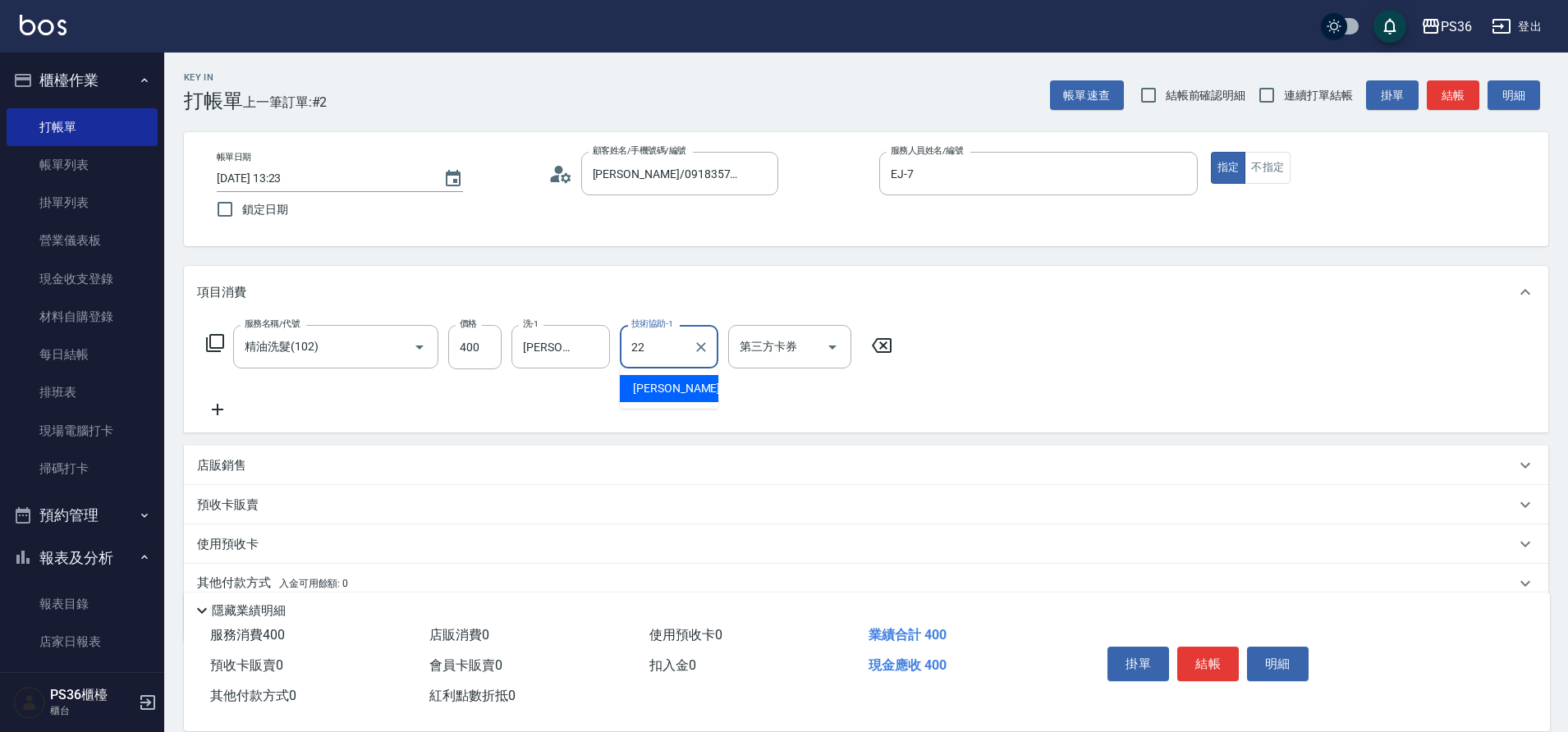
type input "[PERSON_NAME]-22"
click at [1226, 669] on button "結帳" at bounding box center [1208, 663] width 62 height 34
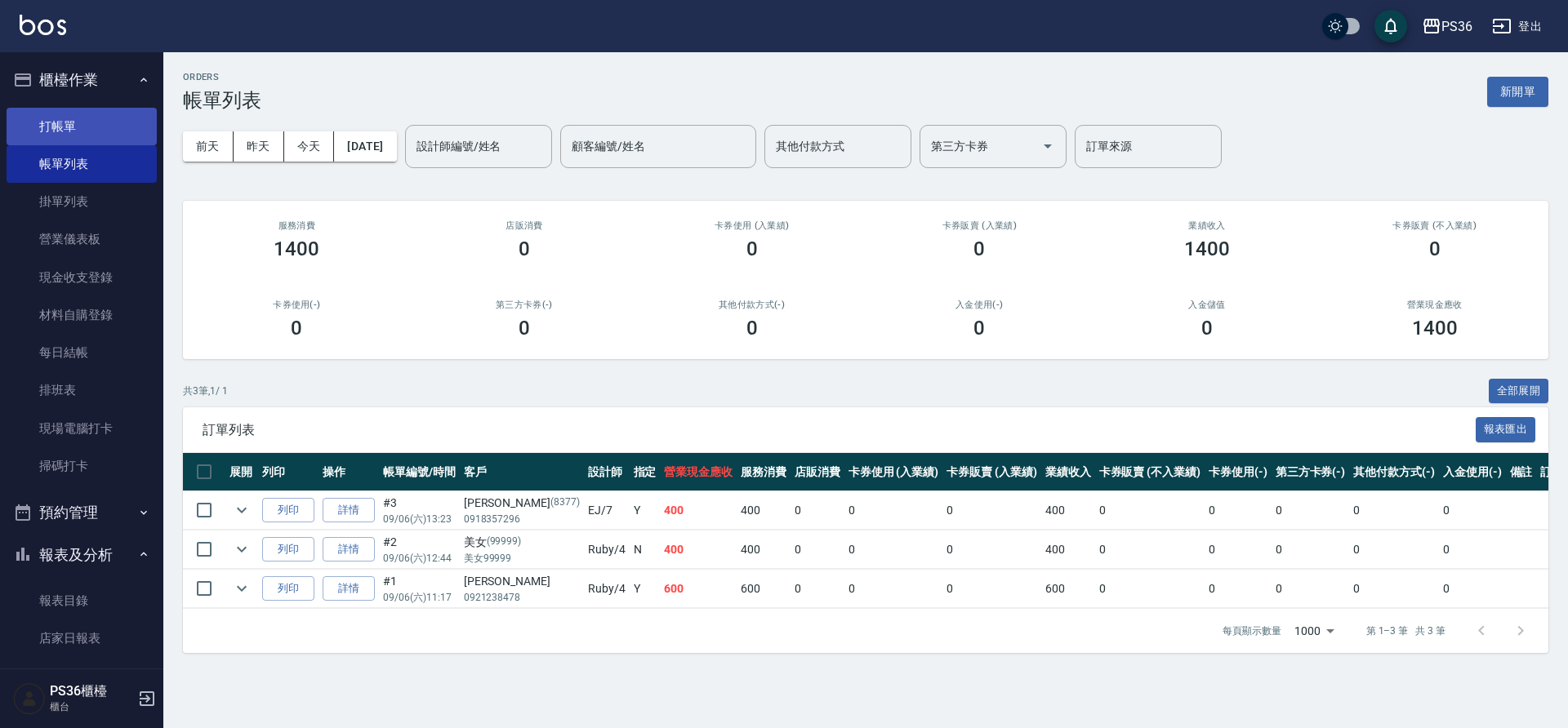
click at [64, 133] on link "打帳單" at bounding box center [81, 126] width 150 height 38
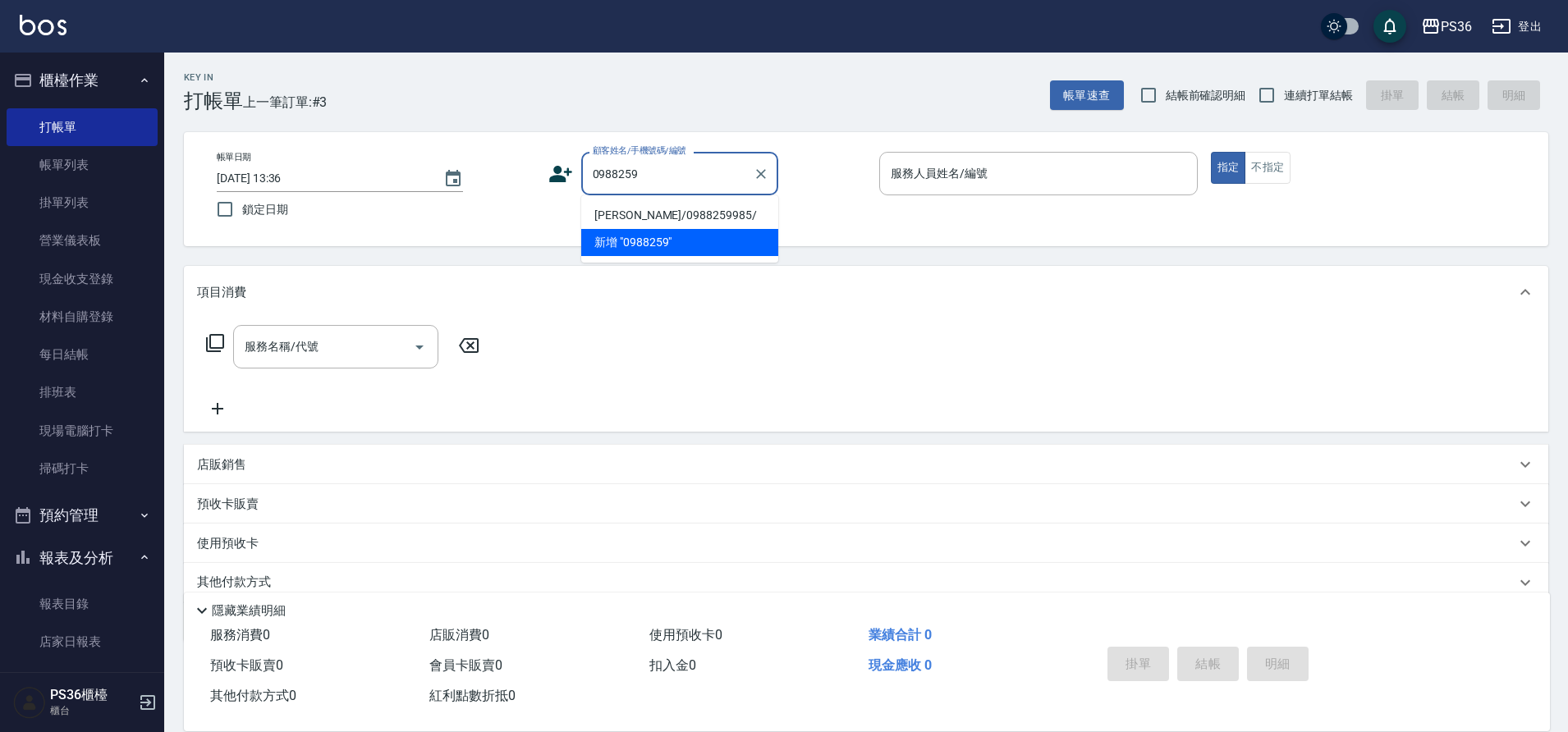
click at [662, 220] on li "[PERSON_NAME]/0988259985/" at bounding box center [679, 215] width 197 height 27
type input "[PERSON_NAME]/0988259985/"
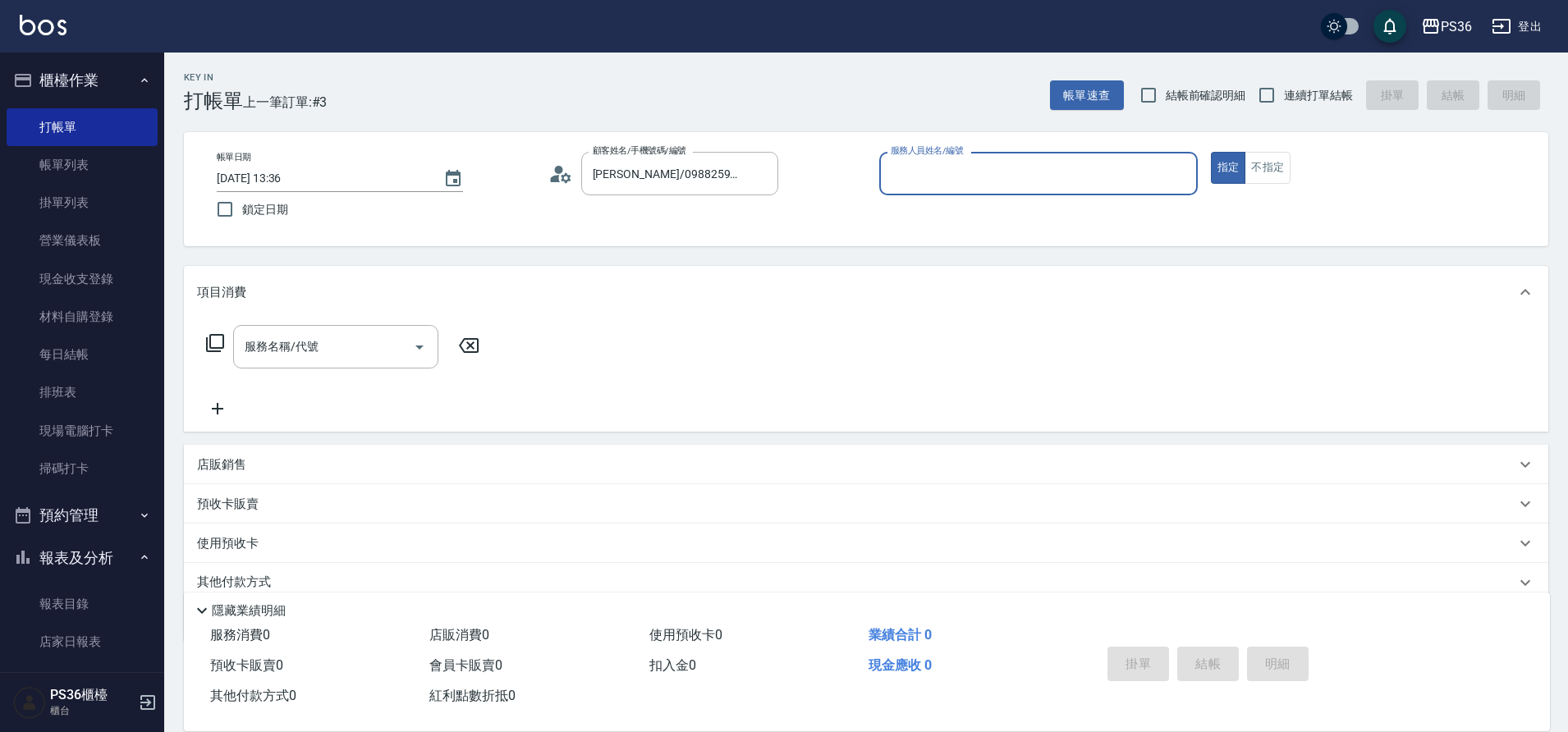
type input "EJ-7"
click at [336, 339] on input "服務名稱/代號" at bounding box center [324, 347] width 166 height 29
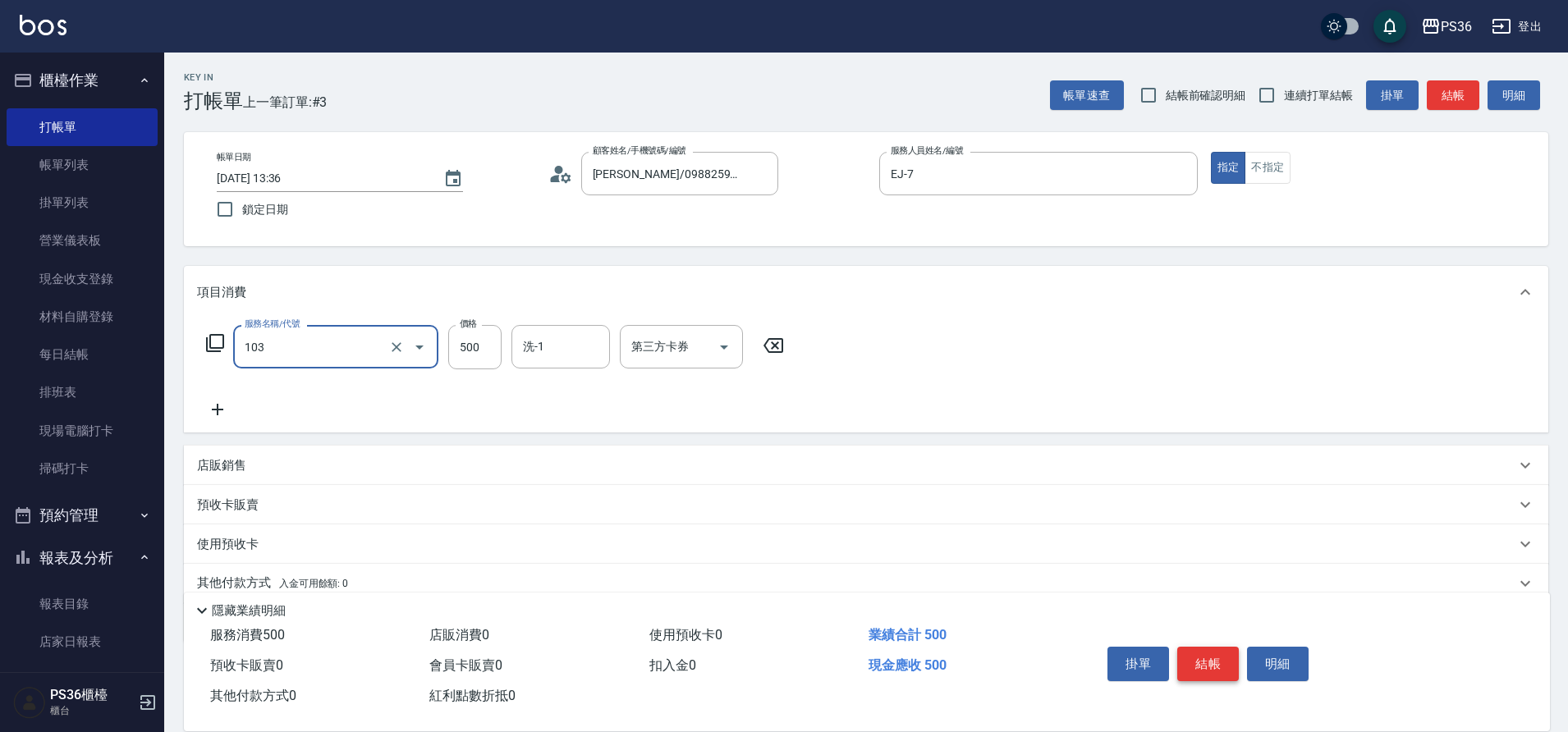
type input "B級洗剪(103)"
click at [1209, 658] on button "結帳" at bounding box center [1208, 663] width 62 height 34
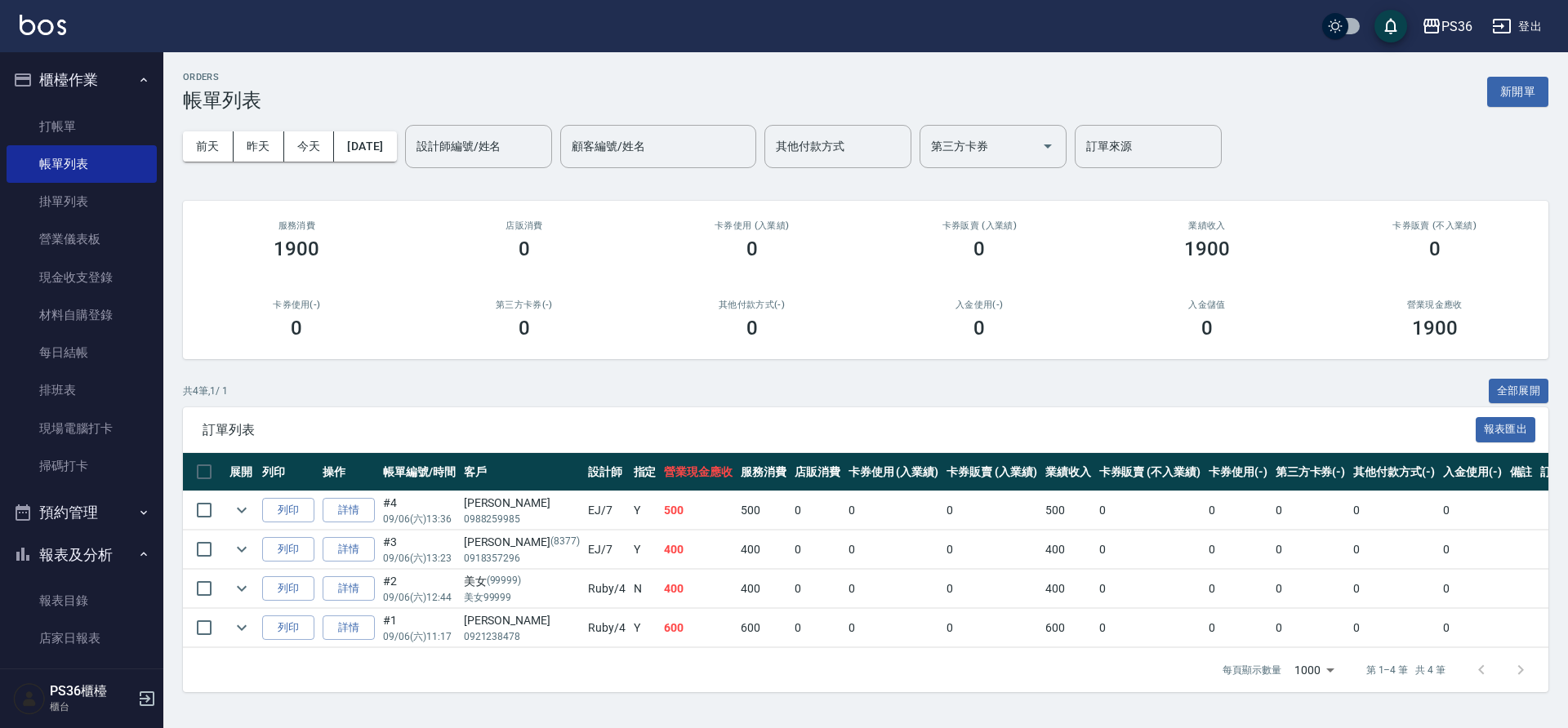
click at [0, 679] on div "PS36櫃檯 櫃台" at bounding box center [82, 698] width 163 height 59
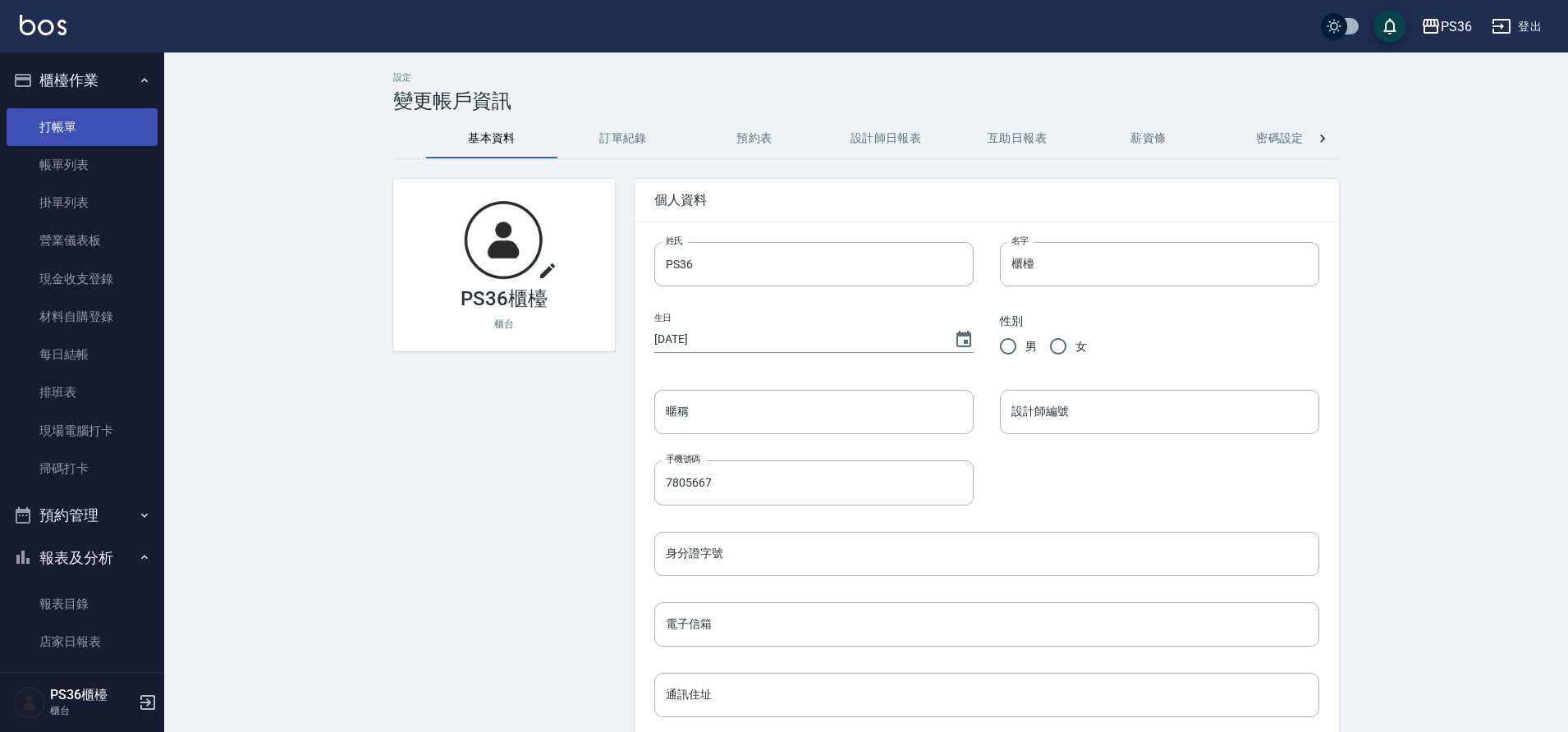
click at [61, 124] on link "打帳單" at bounding box center [81, 127] width 151 height 38
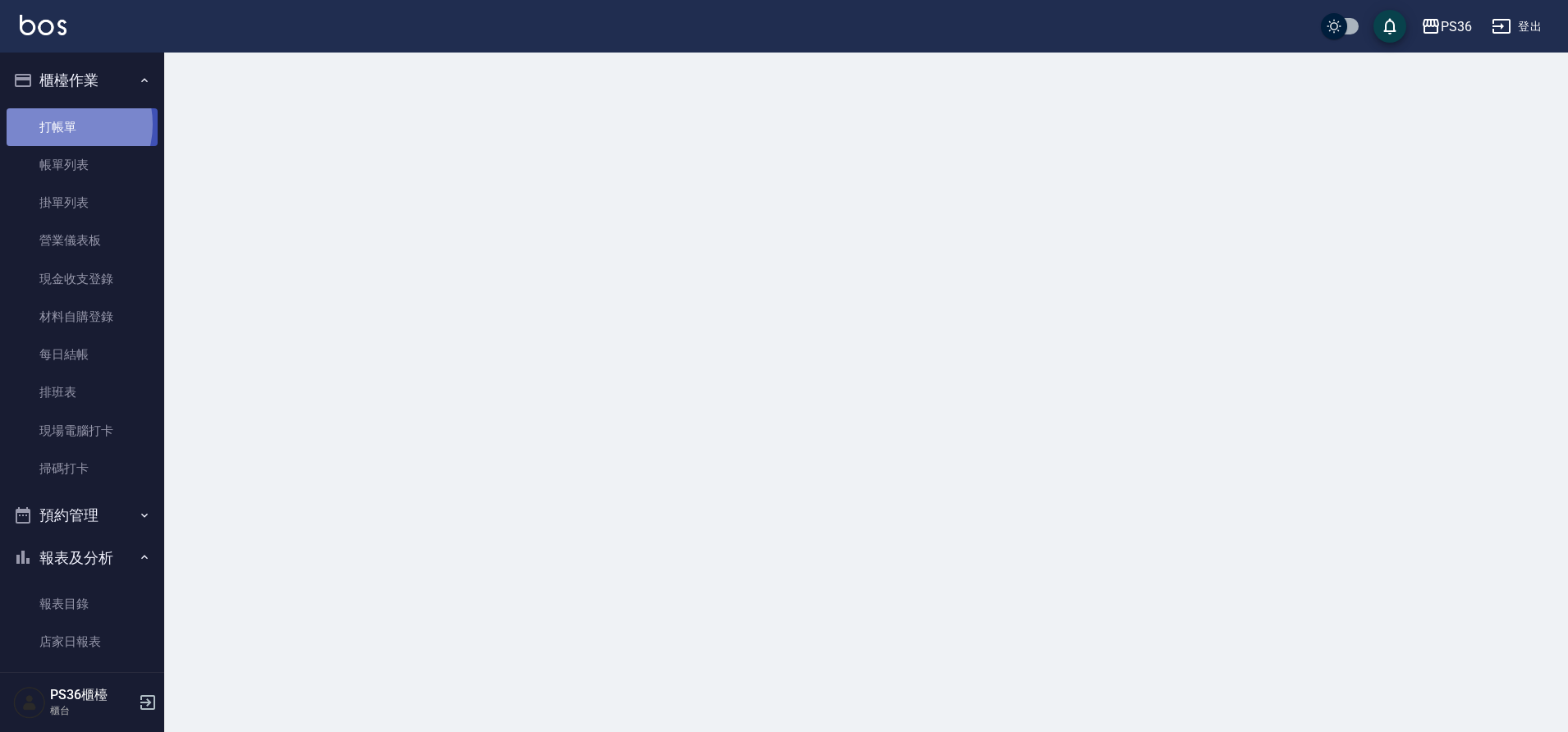
click at [61, 124] on link "打帳單" at bounding box center [81, 127] width 151 height 38
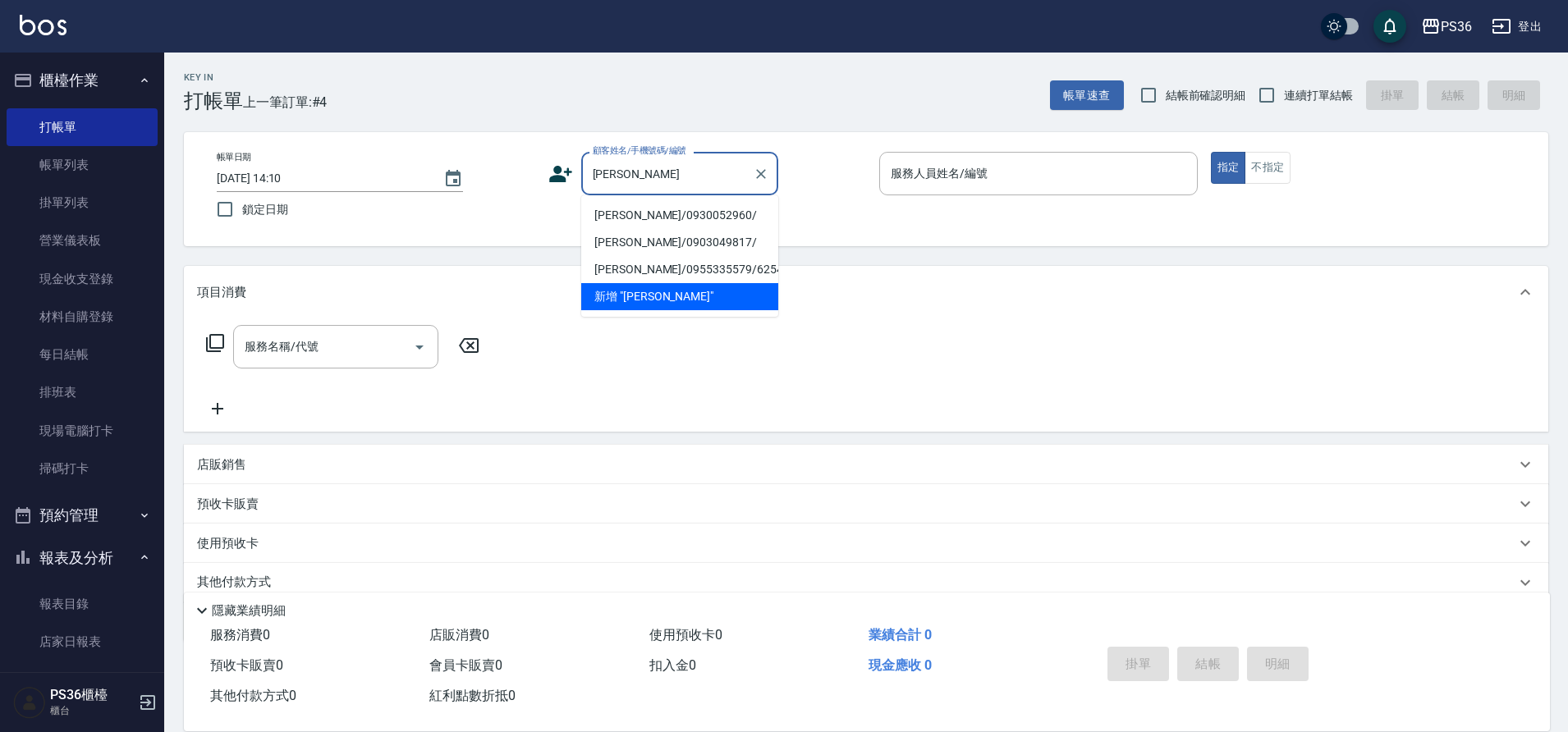
click at [679, 213] on li "[PERSON_NAME]/0930052960/" at bounding box center [679, 215] width 197 height 27
type input "[PERSON_NAME]/0930052960/"
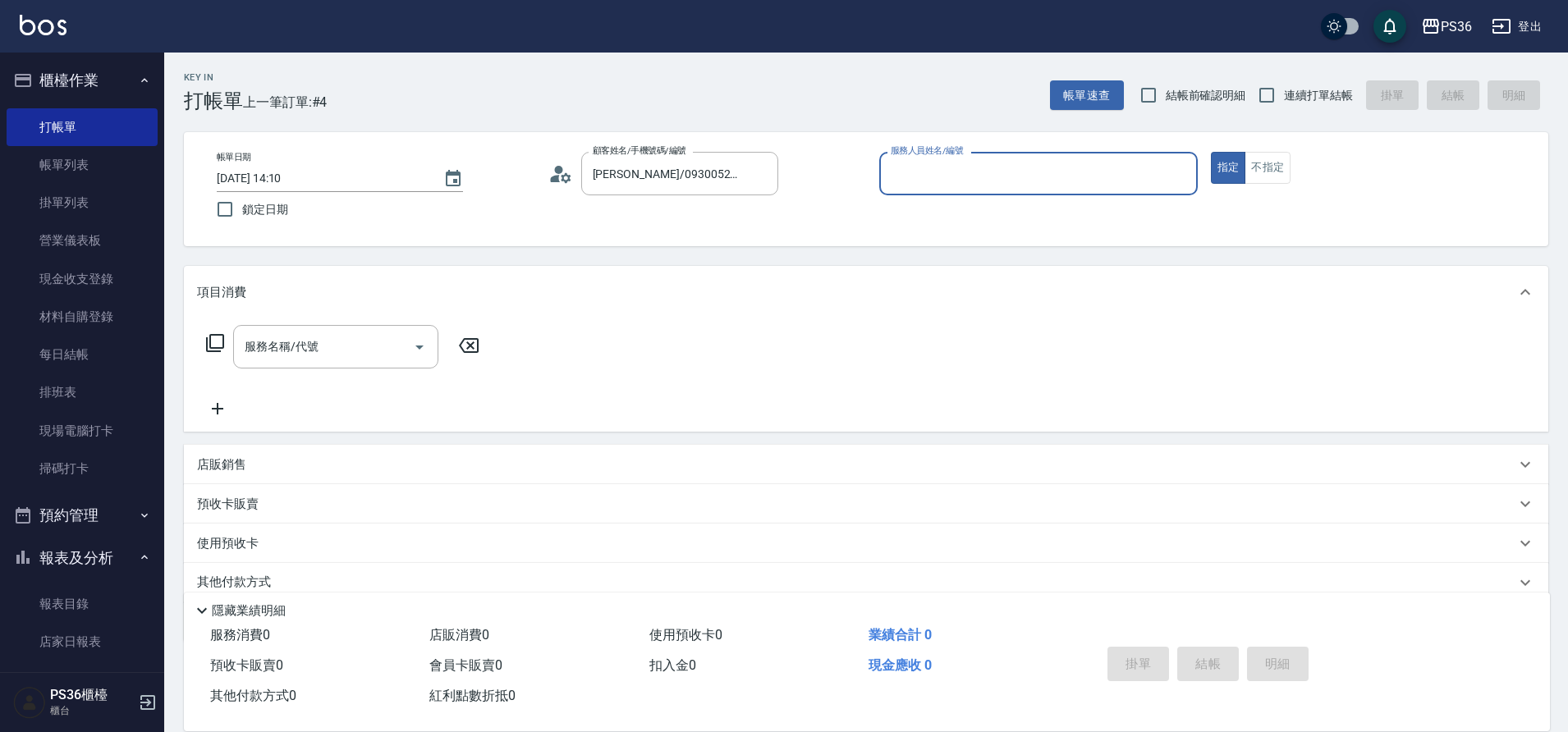
type input "EJ-7"
click at [269, 348] on div "服務名稱/代號 服務名稱/代號" at bounding box center [335, 347] width 205 height 43
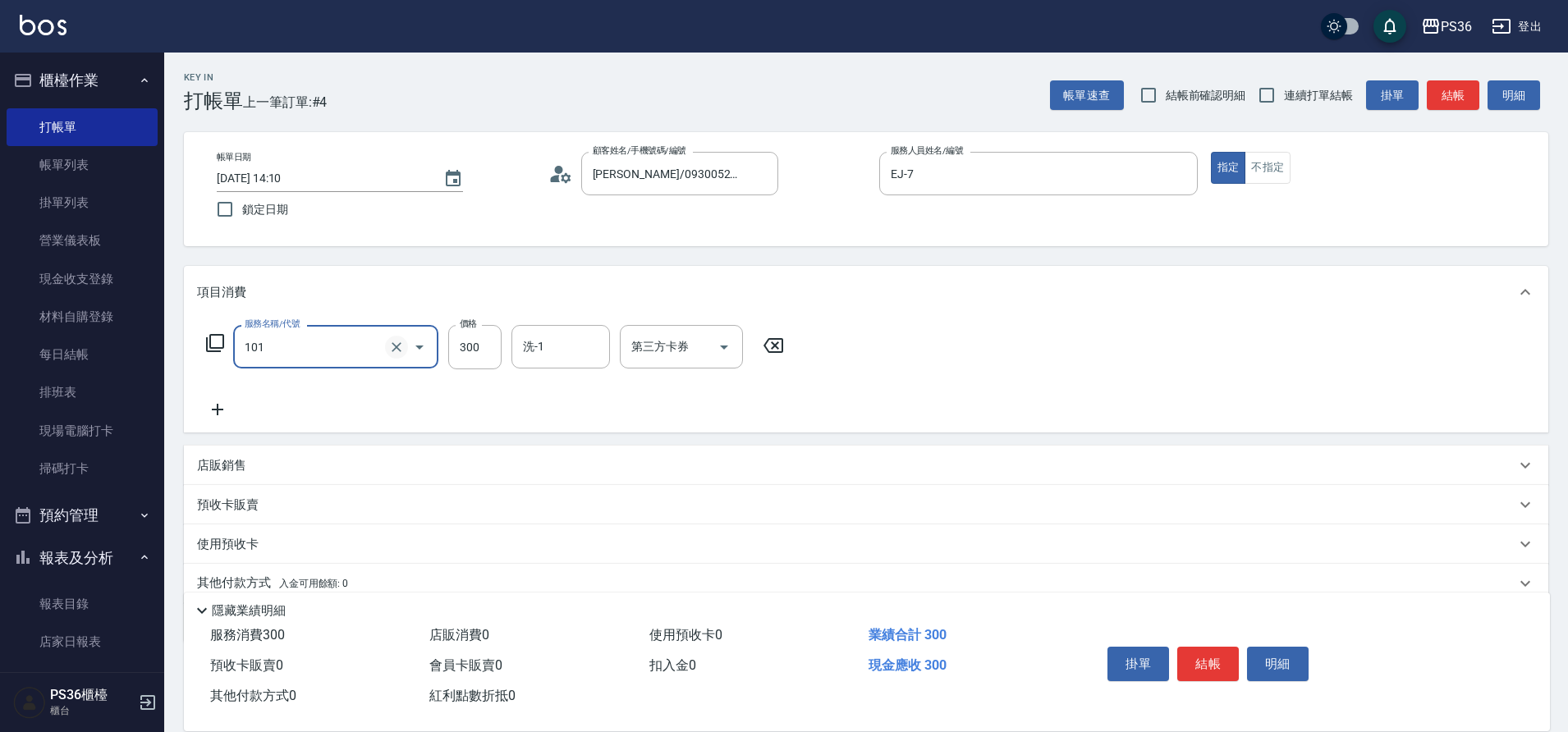
type input "洗髮(101)"
click at [1206, 651] on button "結帳" at bounding box center [1208, 663] width 62 height 34
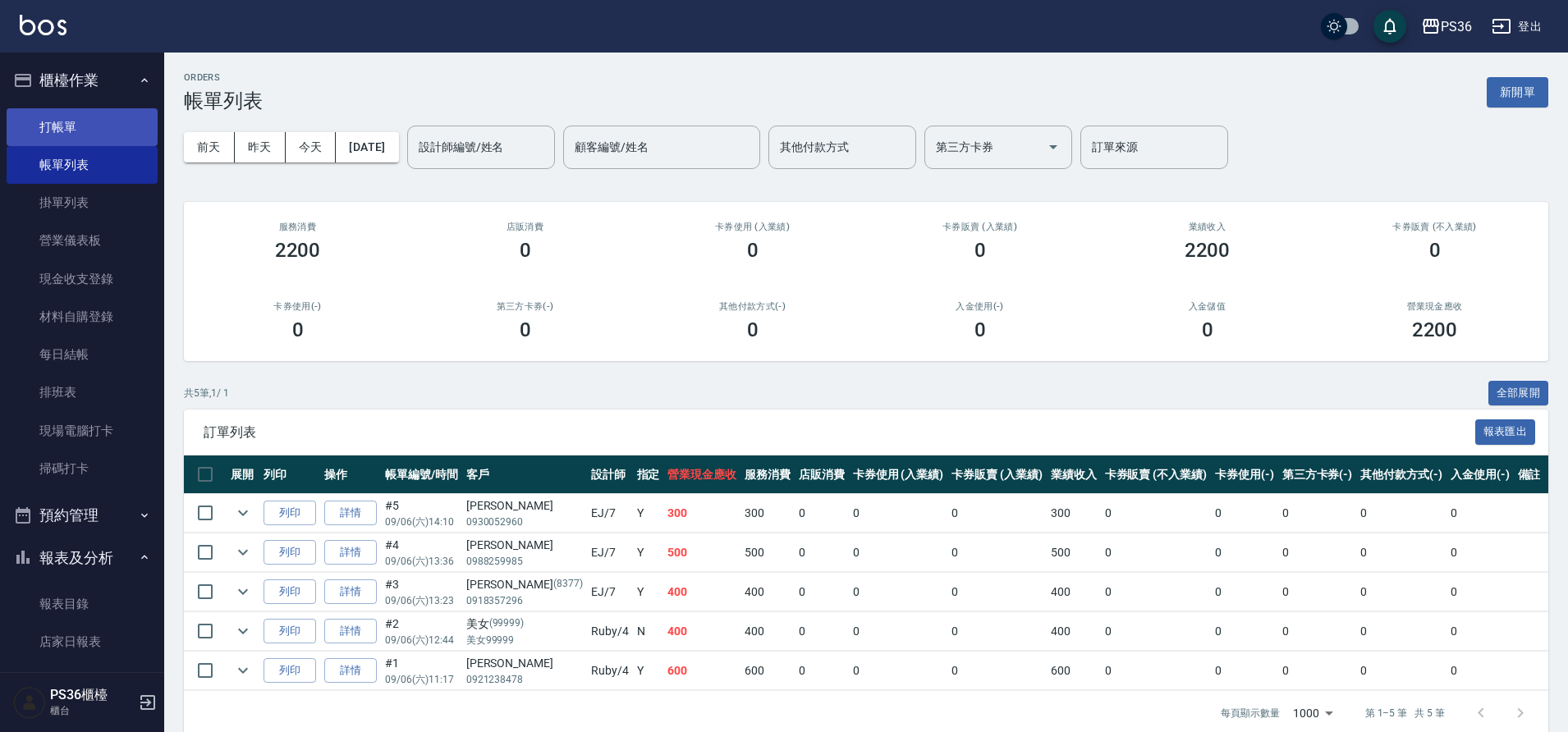
click at [80, 127] on link "打帳單" at bounding box center [81, 127] width 151 height 38
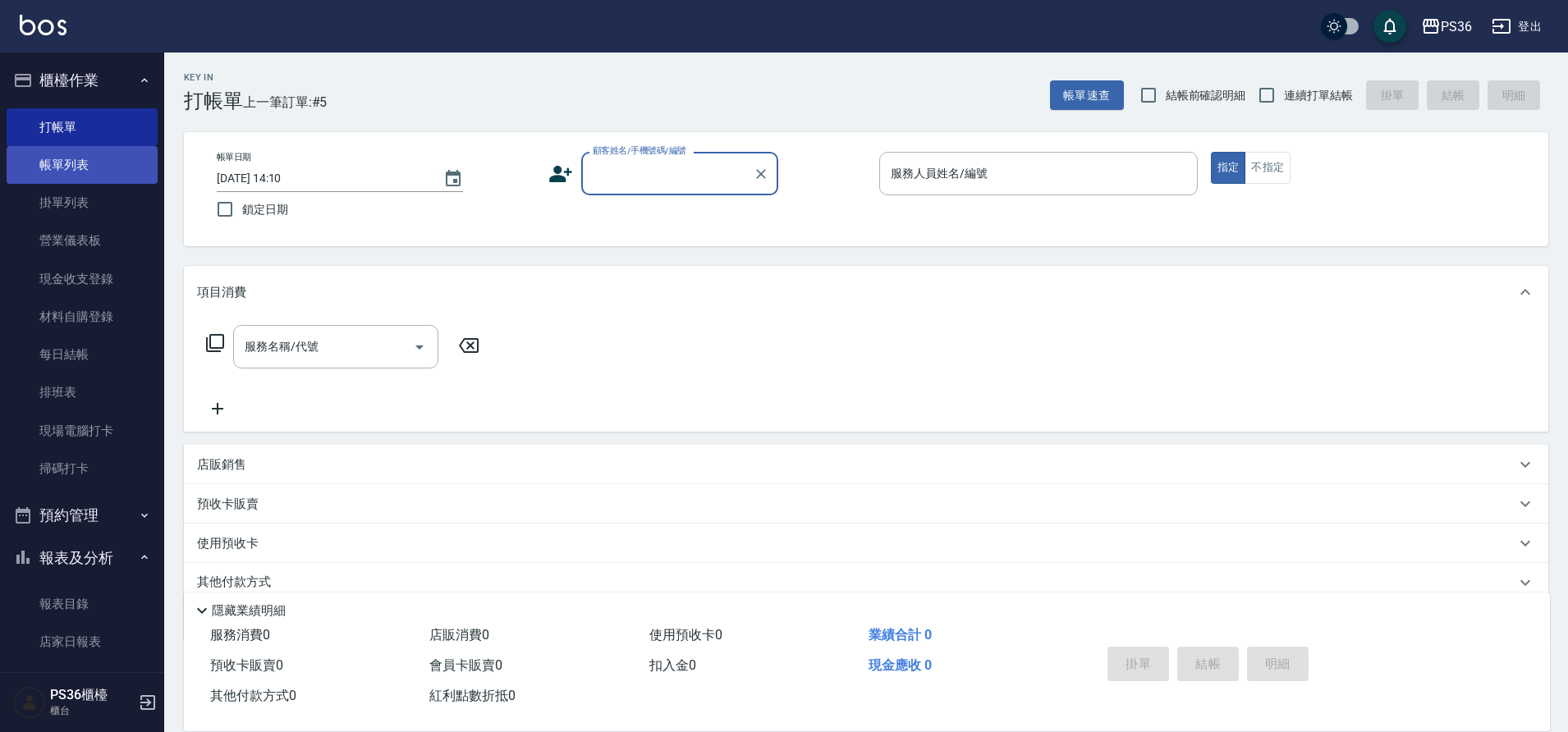
click at [70, 171] on link "帳單列表" at bounding box center [81, 165] width 151 height 38
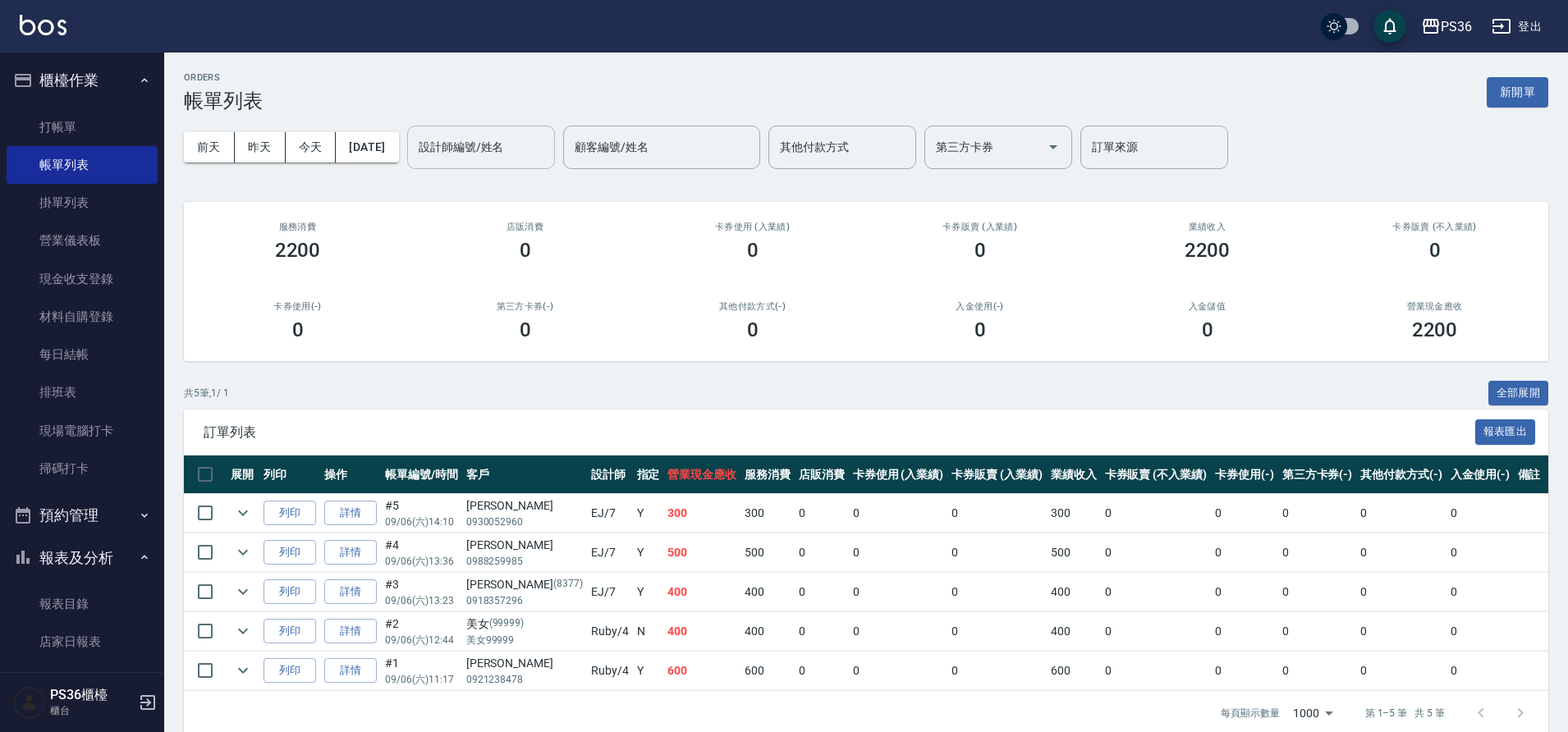
click at [469, 145] on input "設計師編號/姓名" at bounding box center [481, 147] width 133 height 29
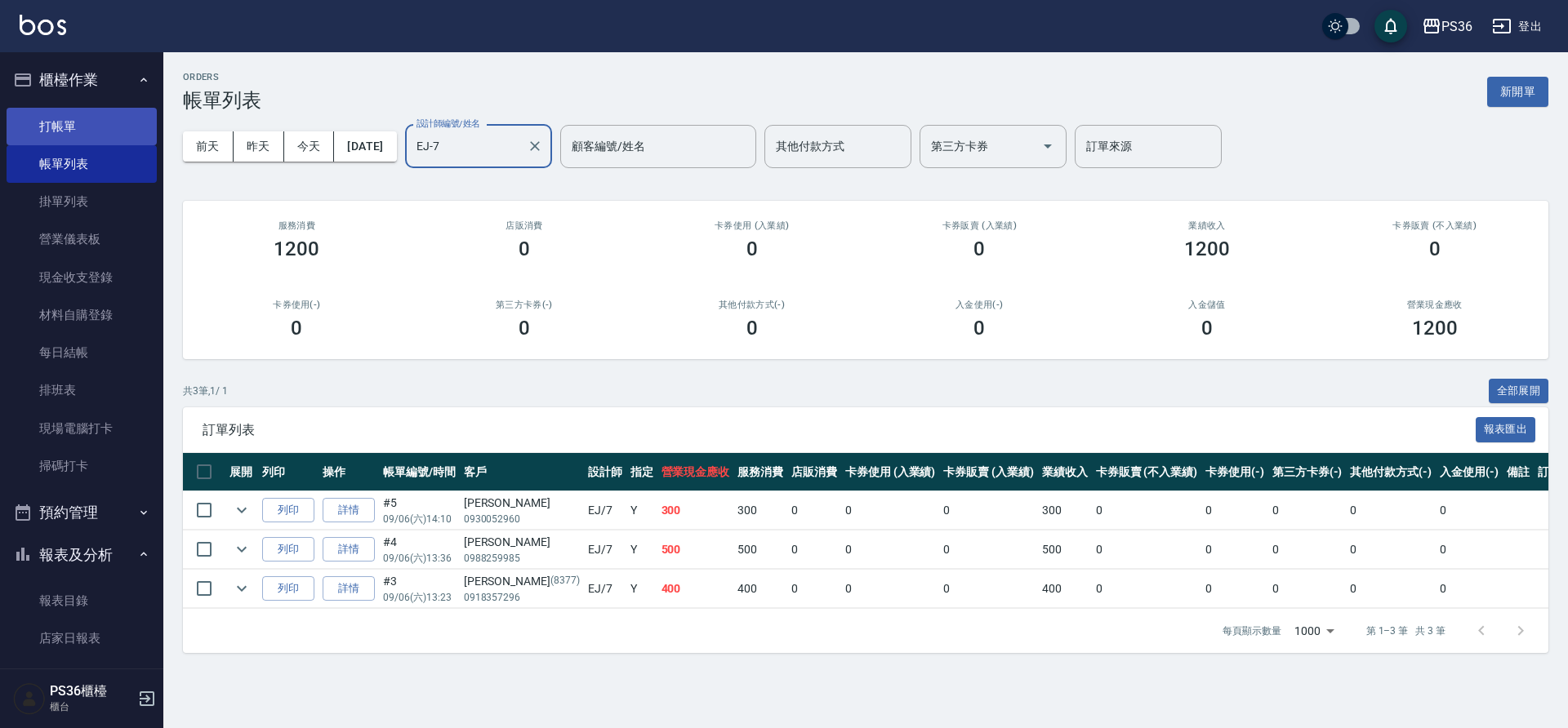
type input "EJ-7"
click at [75, 119] on link "打帳單" at bounding box center [81, 126] width 150 height 38
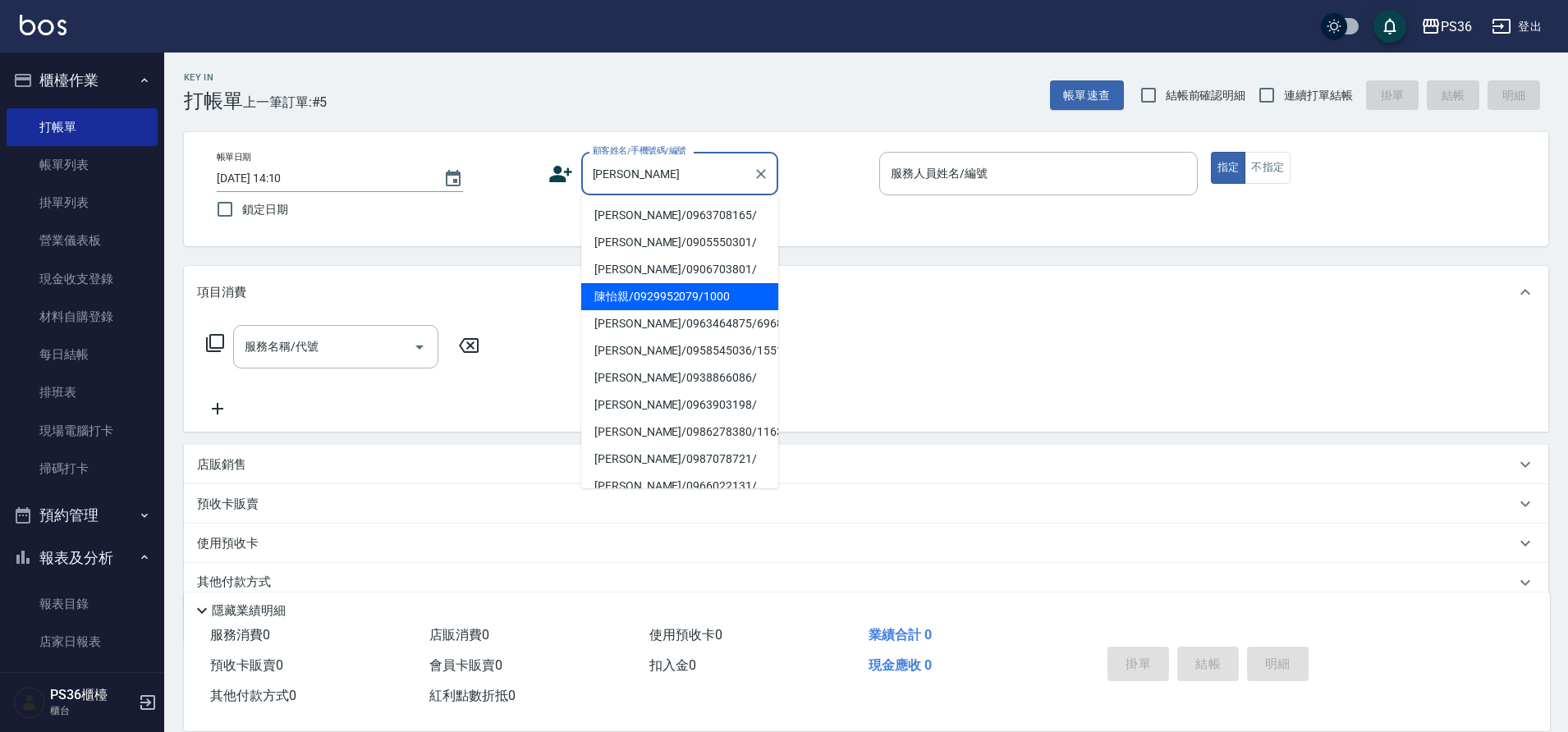
click at [688, 305] on li "陳怡親/0929952079/1000" at bounding box center [679, 296] width 197 height 27
type input "陳怡親/0929952079/1000"
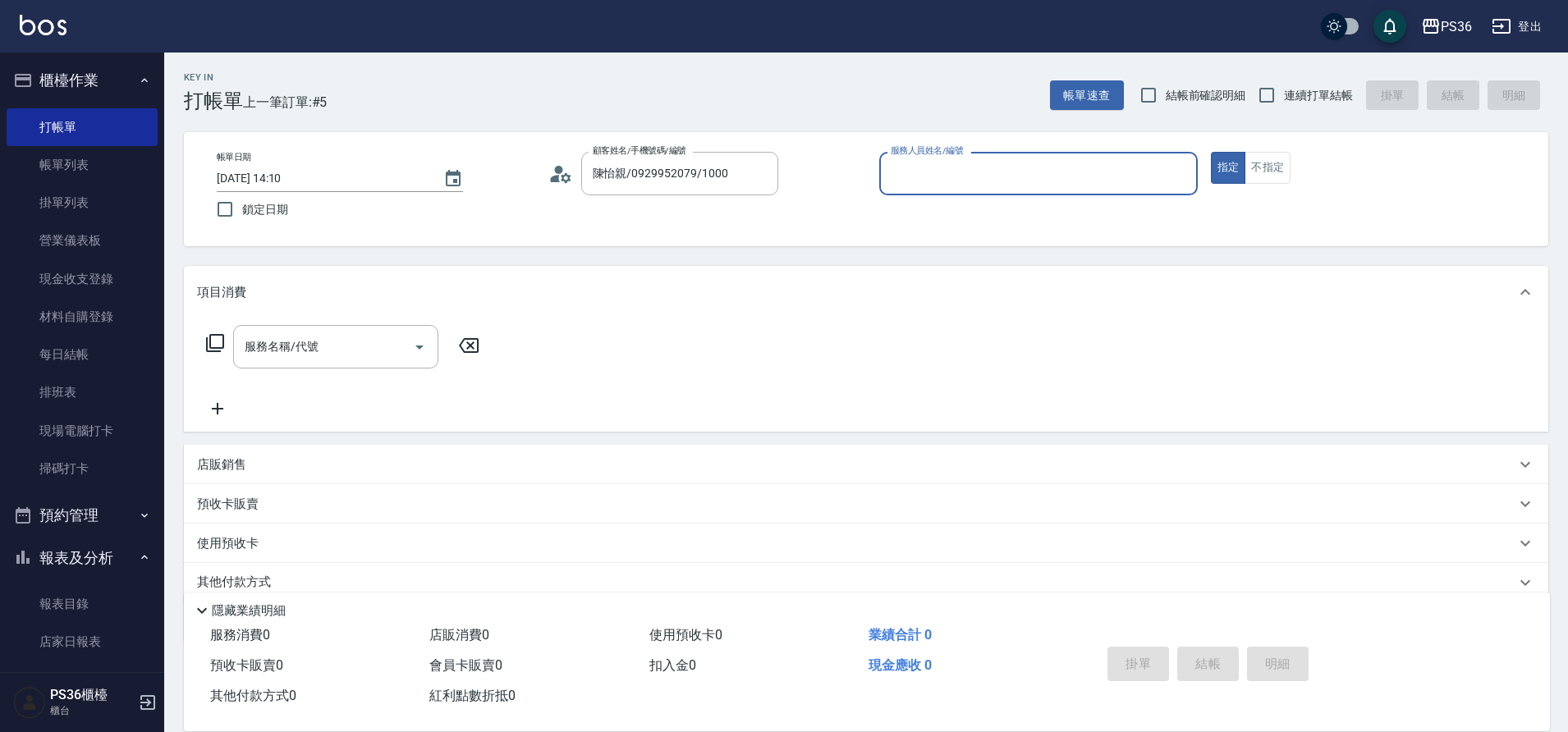
type input "Ruby-4"
click at [326, 342] on input "服務名稱/代號" at bounding box center [324, 347] width 166 height 29
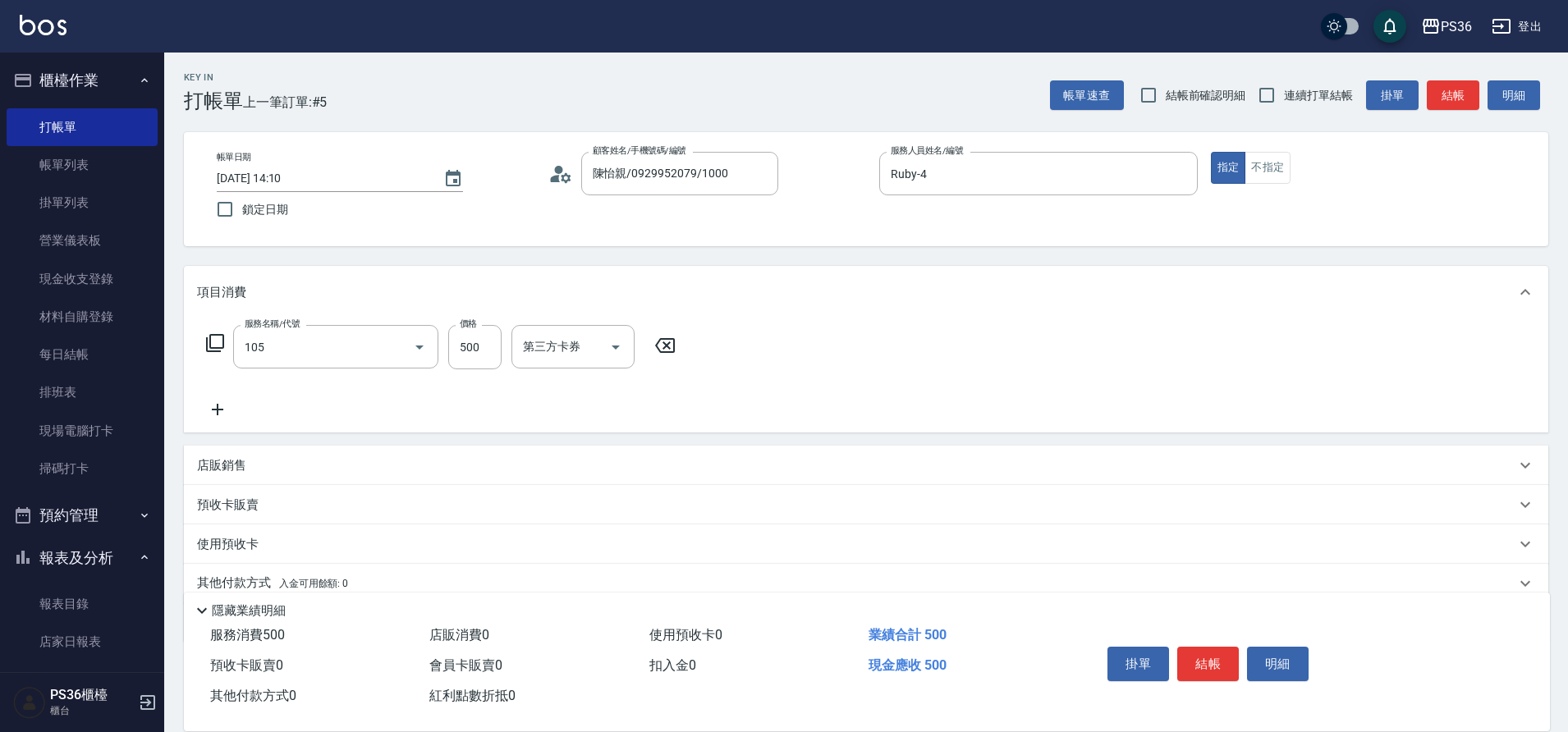
type input "A級單剪(105)"
click at [209, 407] on icon at bounding box center [217, 409] width 41 height 19
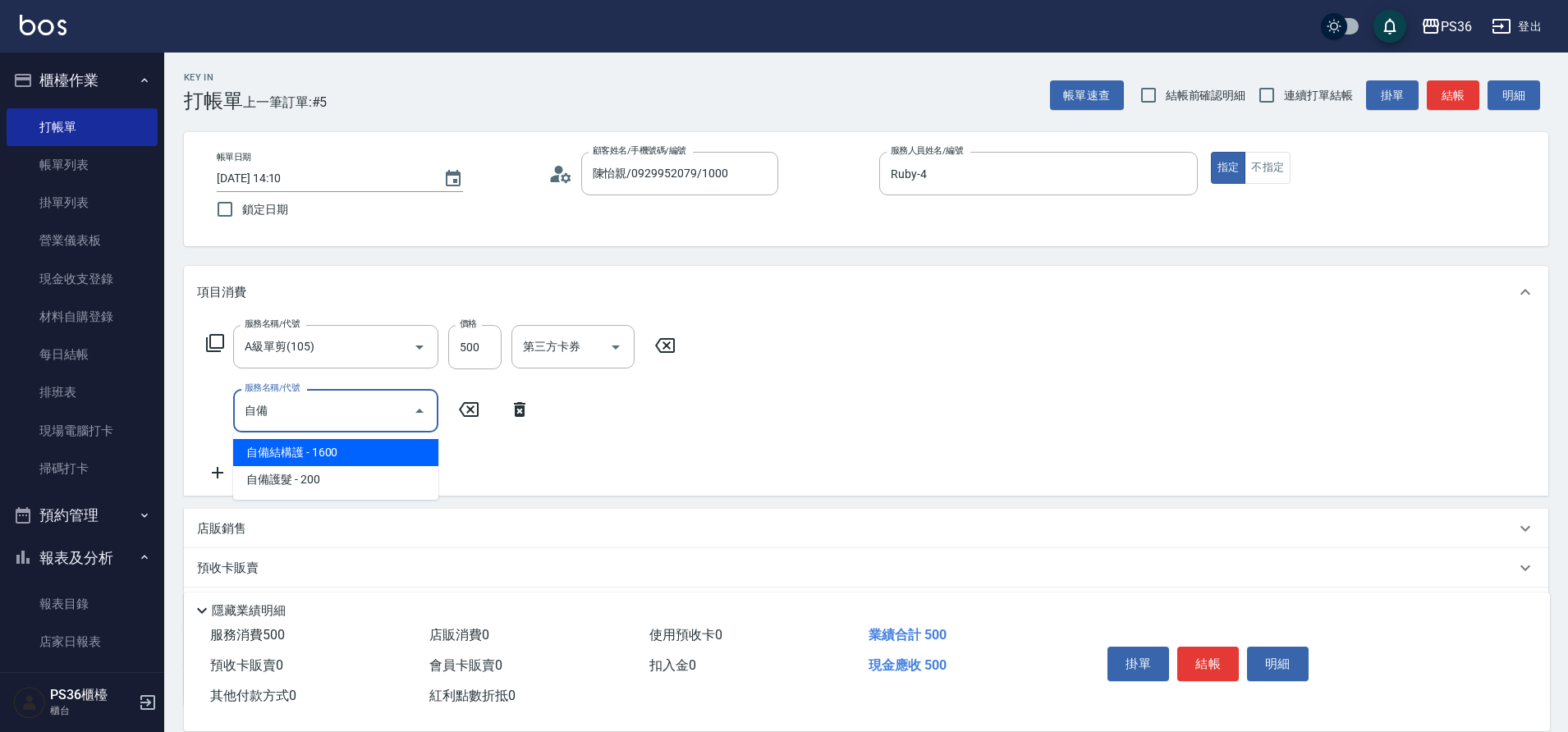
click at [399, 456] on span "自備結構護 - 1600" at bounding box center [335, 452] width 205 height 27
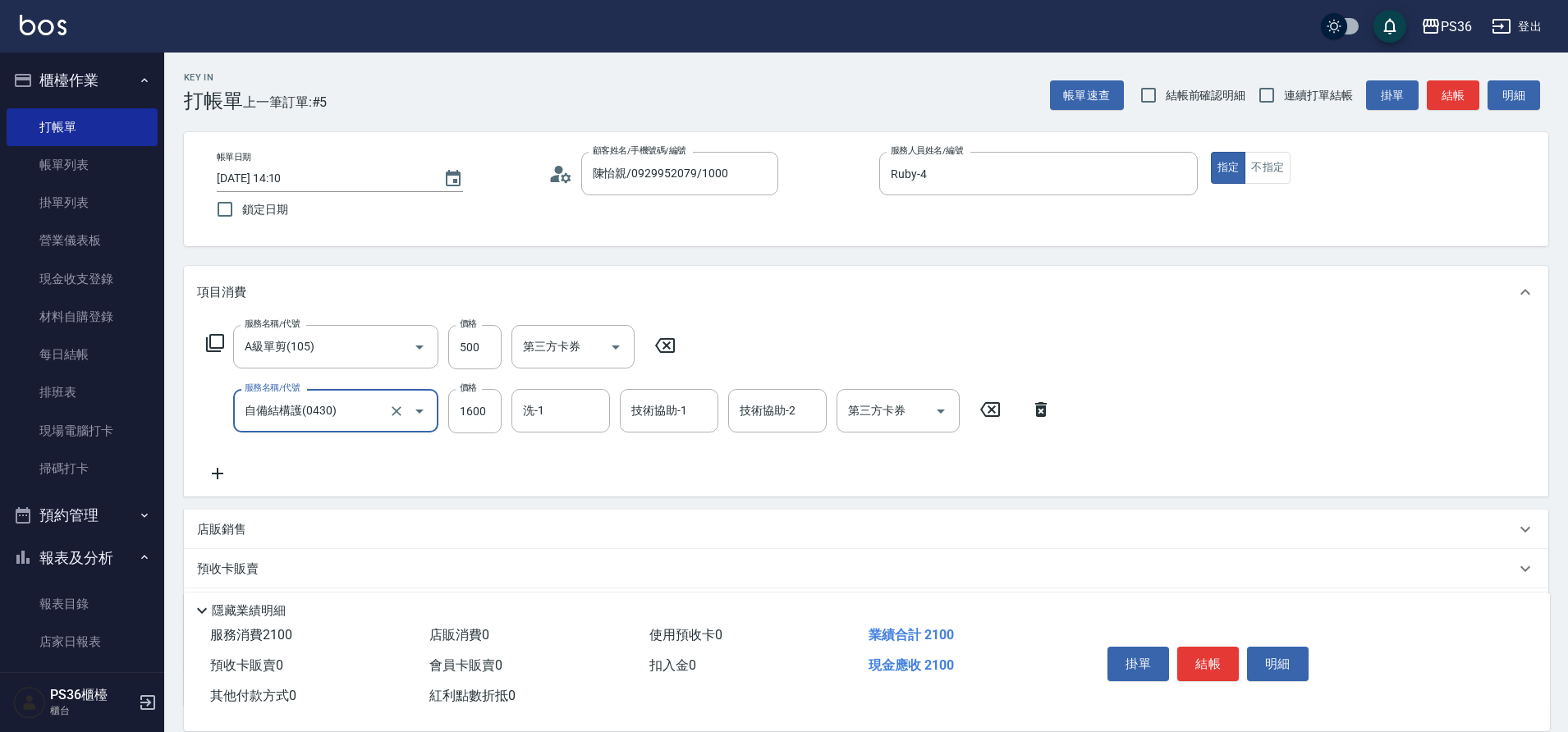
type input "自備結構護(0430)"
click at [774, 474] on div "服務名稱/代號 A級單剪(105) 服務名稱/代號 價格 500 價格 第三方卡券 第三方卡券 服務名稱/代號 自備結構護(0430) 服務名稱/代號 價格 …" at bounding box center [629, 405] width 864 height 159
click at [225, 455] on div "服務名稱/代號 A級單剪(105) 服務名稱/代號 價格 500 價格 第三方卡券 第三方卡券 服務名稱/代號 自備結構護(0430) 服務名稱/代號 價格 …" at bounding box center [629, 405] width 864 height 159
click at [223, 466] on icon at bounding box center [217, 474] width 41 height 19
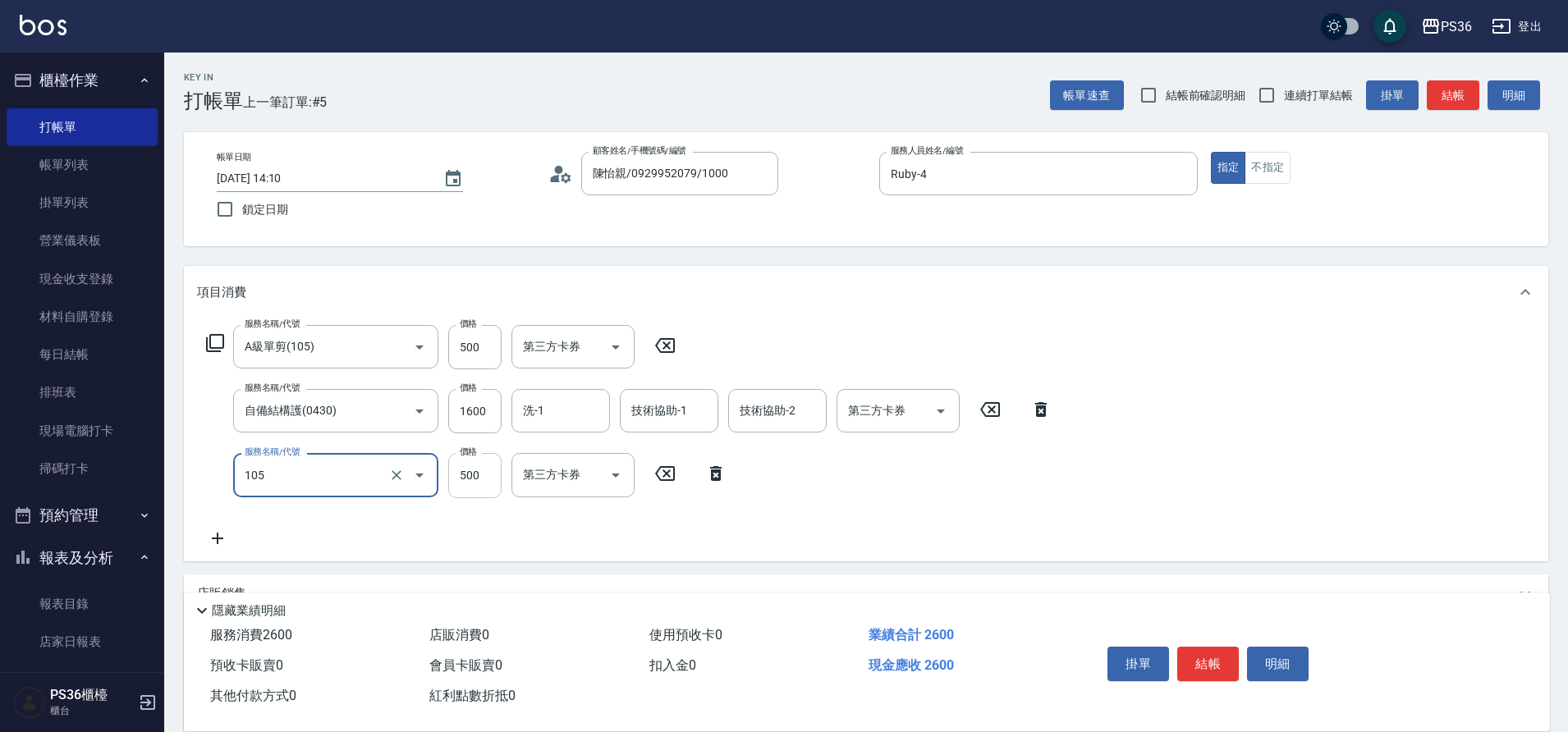
type input "A級單剪(105)"
click at [478, 476] on input "500" at bounding box center [474, 475] width 54 height 44
type input "600"
click at [1228, 661] on button "結帳" at bounding box center [1208, 663] width 62 height 34
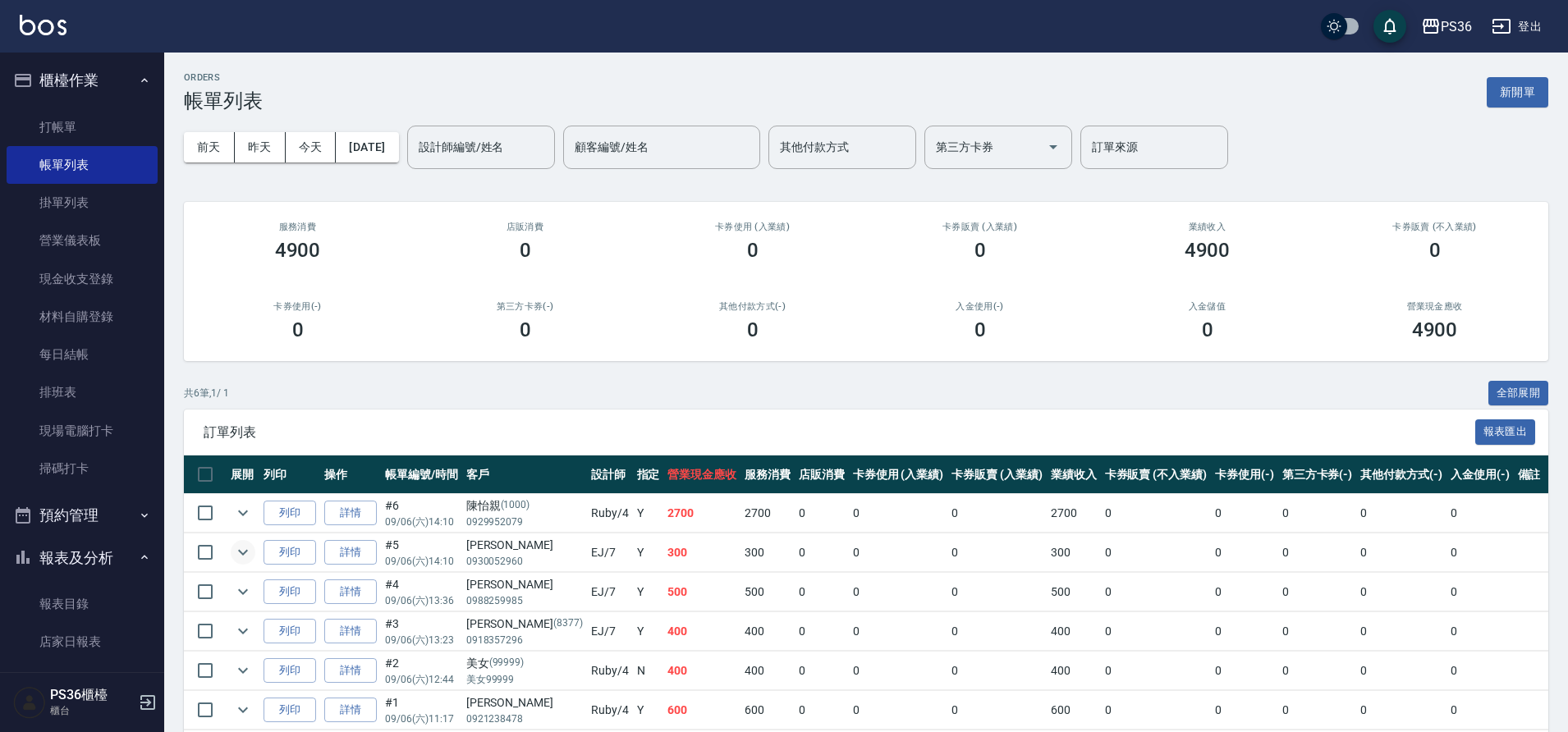
click at [252, 552] on icon "expand row" at bounding box center [243, 552] width 19 height 19
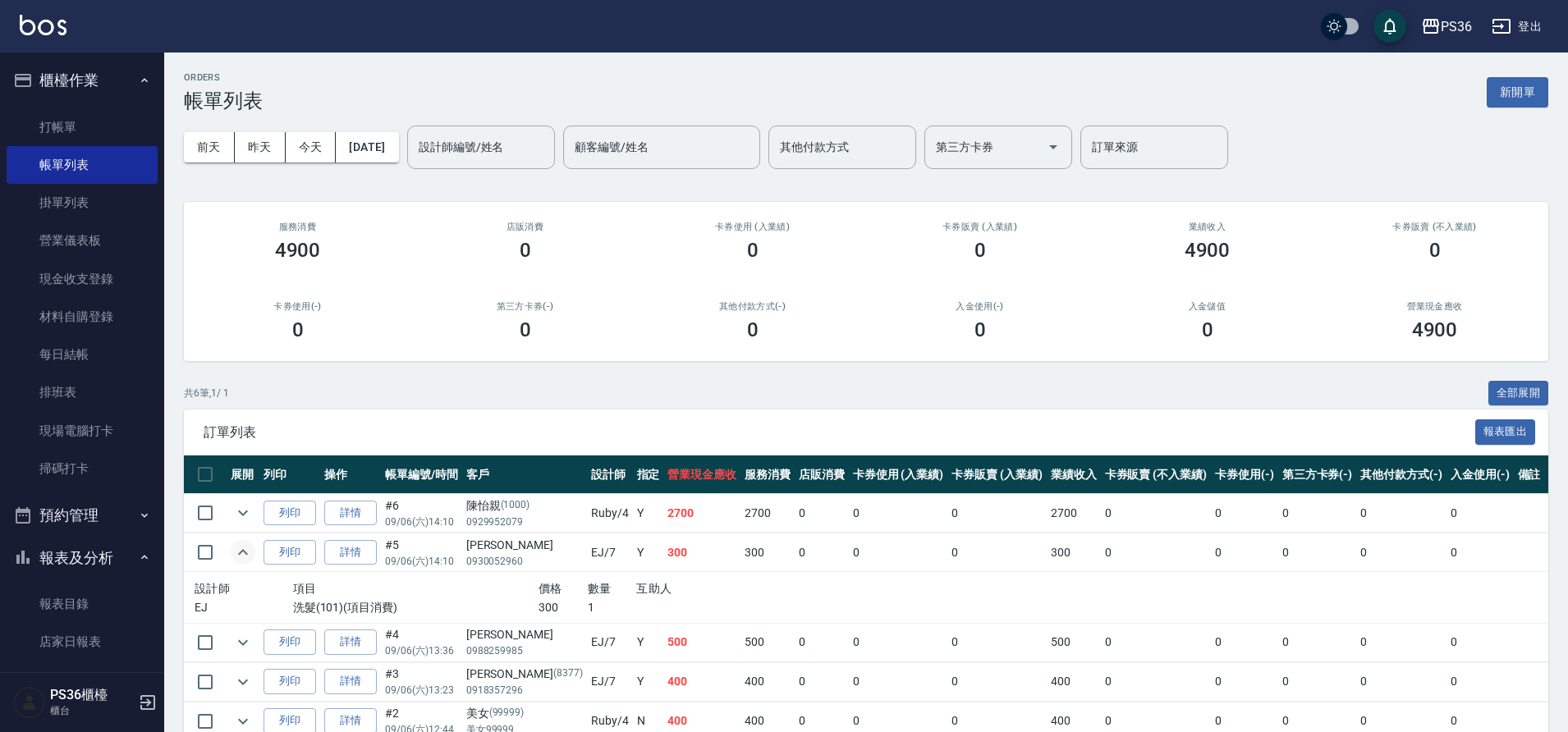
click at [252, 552] on icon "expand row" at bounding box center [243, 552] width 19 height 19
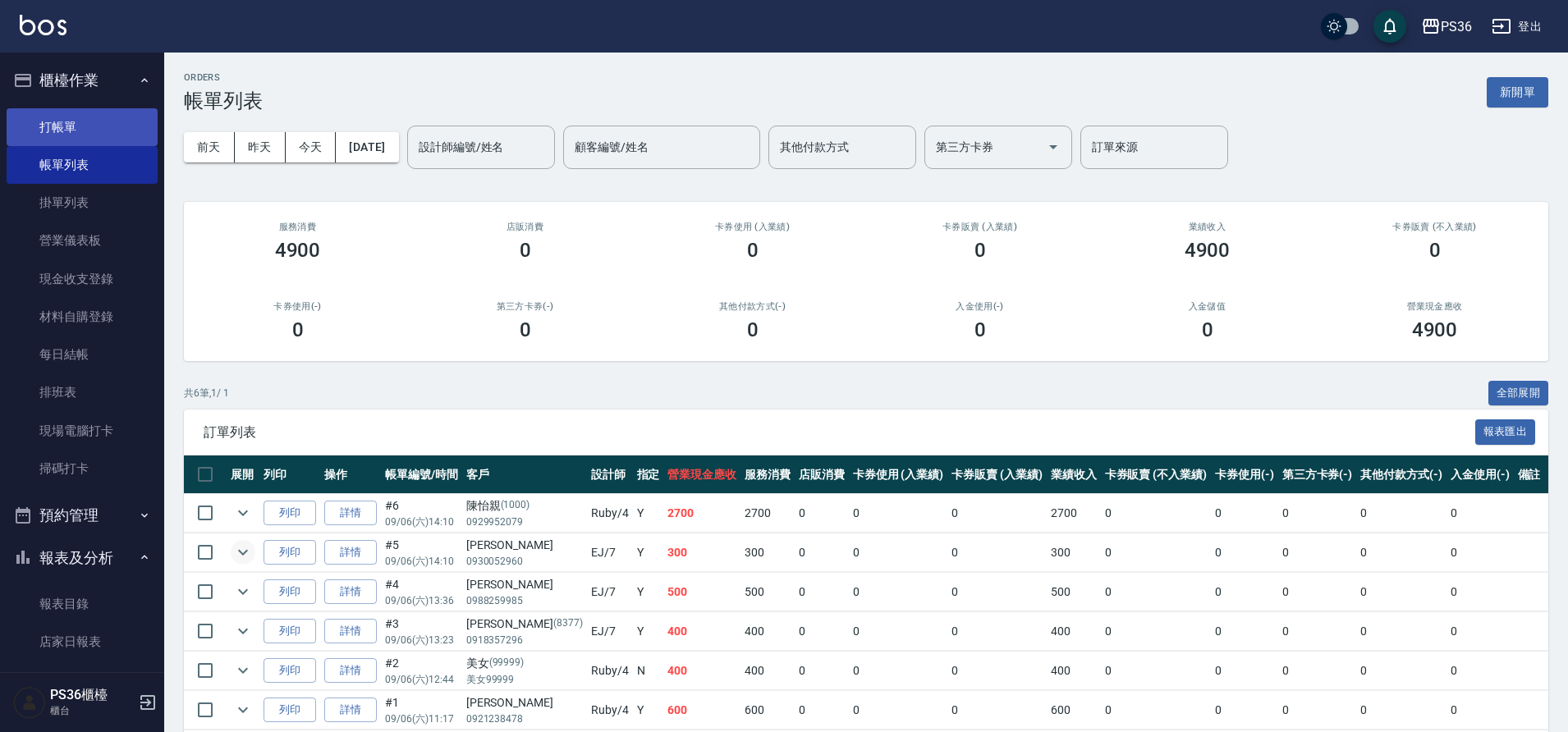
click at [97, 116] on link "打帳單" at bounding box center [81, 127] width 151 height 38
